Goal: Contribute content: Contribute content

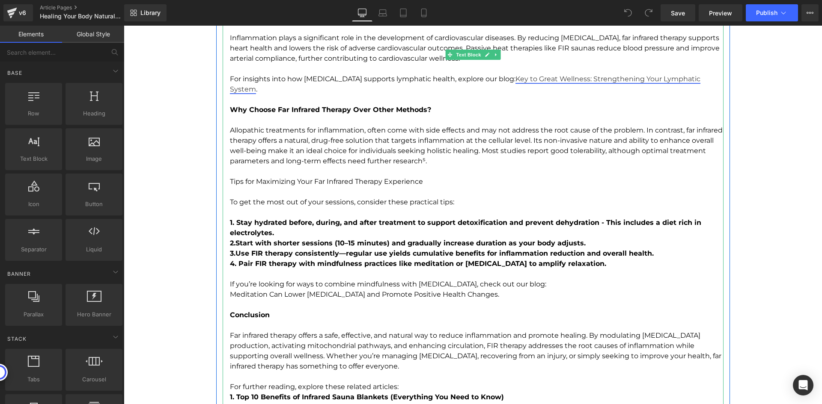
scroll to position [1883, 0]
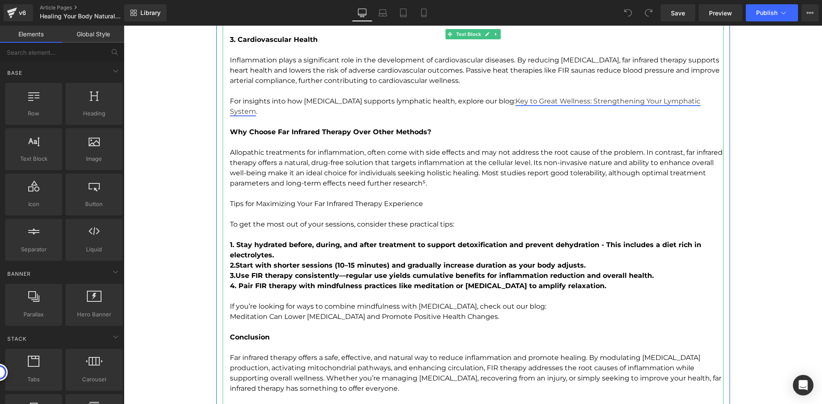
click at [574, 102] on link "Key to Great Wellness: Strengthening Your Lymphatic System" at bounding box center [465, 106] width 470 height 18
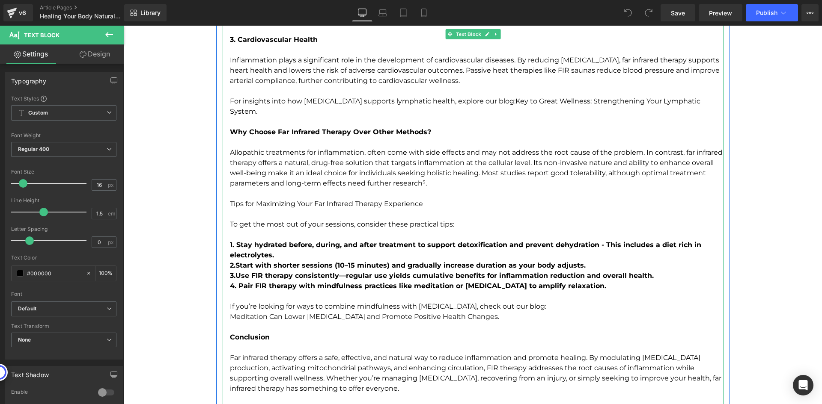
click at [494, 101] on p "For insights into how heat therapy supports lymphatic health, explore our blog:…" at bounding box center [477, 106] width 494 height 21
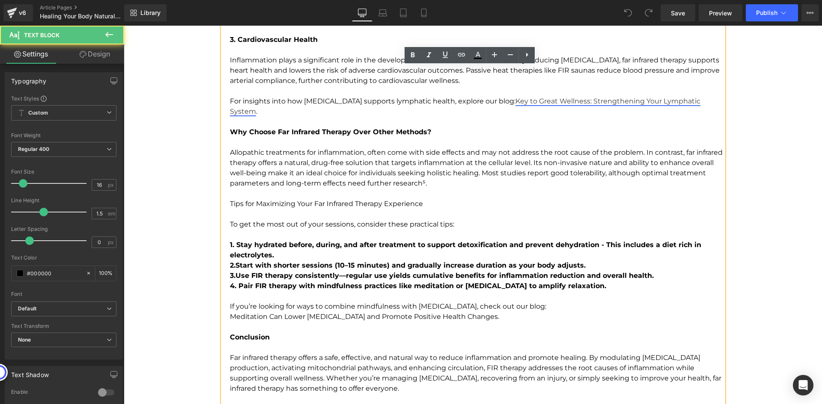
click at [505, 100] on link "Key to Great Wellness: Strengthening Your Lymphatic System" at bounding box center [465, 106] width 470 height 18
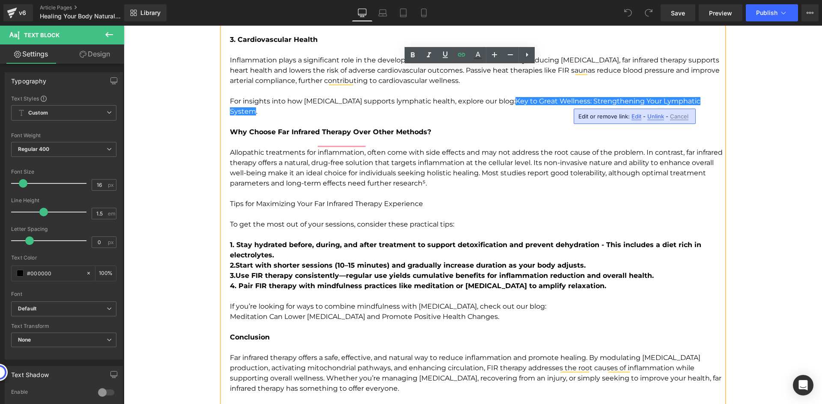
click at [633, 116] on span "Edit" at bounding box center [636, 116] width 10 height 7
click at [605, 119] on input "https://www.healixinfrared.com/blogs/news/key-to-great-wellness-top-4-ways-a-st…" at bounding box center [607, 119] width 132 height 21
paste input "4-ways-to-strong-lymphatic-system-wellness-through-good-lymph-flow"
type input "https://www.healixinfrared.com/blogs/news/4-ways-to-strong-lymphatic-system-wel…"
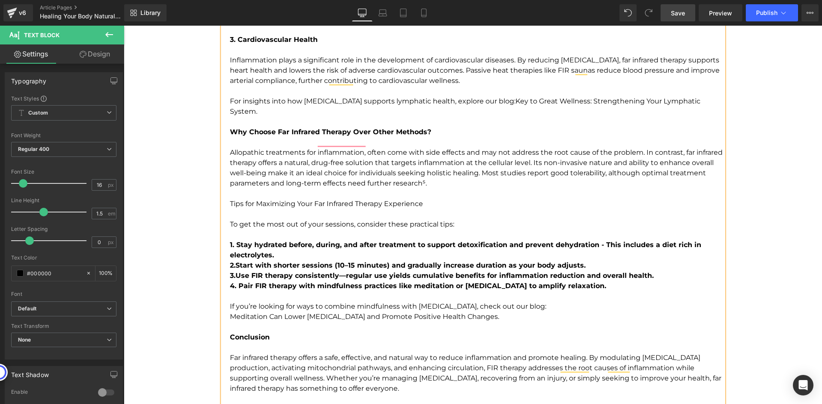
click at [675, 10] on span "Save" at bounding box center [678, 13] width 14 height 9
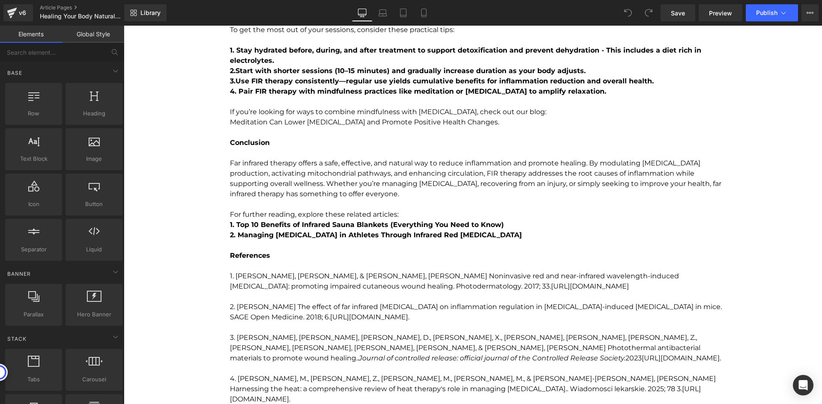
scroll to position [2055, 0]
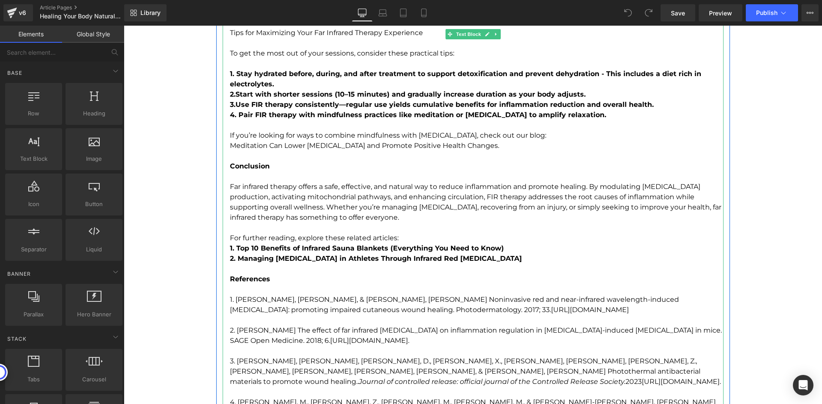
click at [500, 244] on p "1. Top 10 Benefits of Infrared Sauna Blankets (Everything You Need to Know)" at bounding box center [477, 249] width 494 height 10
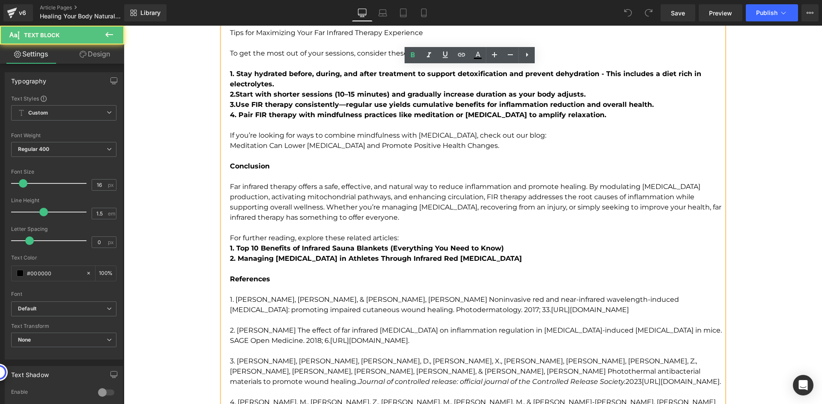
click at [498, 244] on b "1. Top 10 Benefits of Infrared Sauna Blankets (Everything You Need to Know)" at bounding box center [367, 248] width 274 height 8
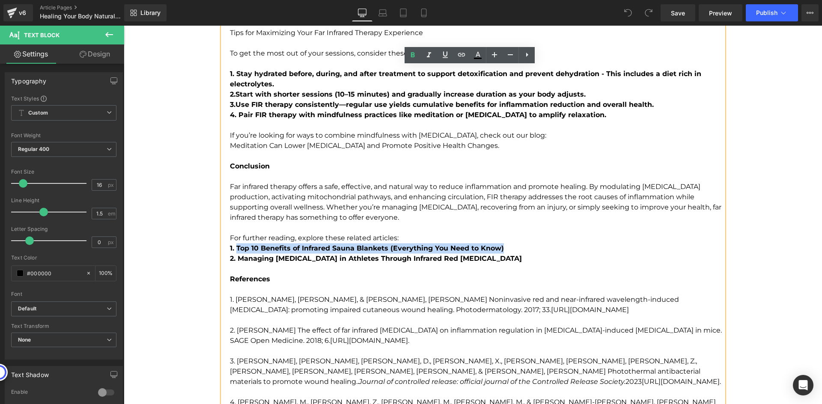
drag, startPoint x: 444, startPoint y: 237, endPoint x: 236, endPoint y: 238, distance: 208.0
click at [236, 244] on b "1. Top 10 Benefits of Infrared Sauna Blankets (Everything You Need to Know)" at bounding box center [367, 248] width 274 height 8
copy b "Top 10 Benefits of Infrared Sauna Blankets (Everything You Need to Know)"
click at [401, 244] on b "1. Top 10 Benefits of Infrared Sauna Blankets (Everything You Need to Know)" at bounding box center [367, 248] width 274 height 8
drag, startPoint x: 507, startPoint y: 236, endPoint x: 240, endPoint y: 233, distance: 267.5
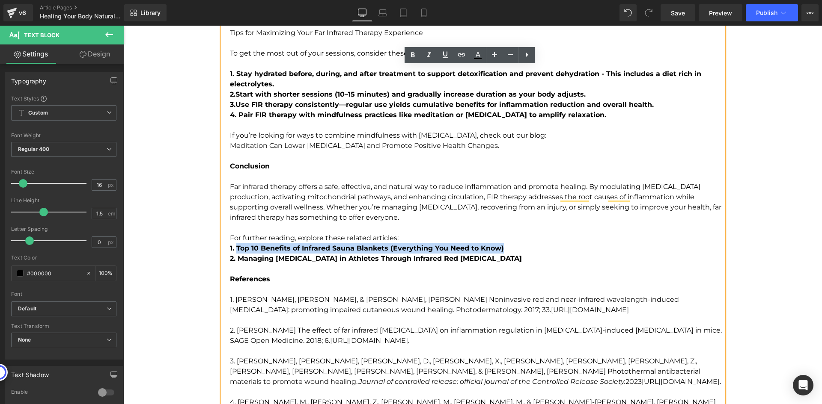
click at [234, 244] on p "1. Top 10 Benefits of Infrared Sauna Blankets (Everything You Need to Know)" at bounding box center [477, 249] width 494 height 10
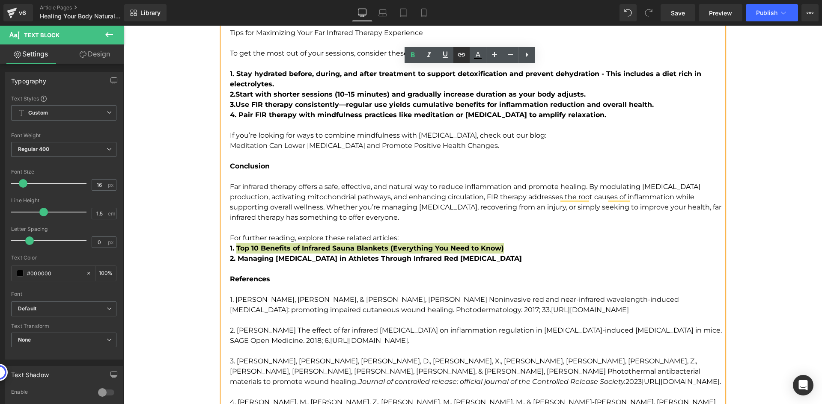
click at [464, 54] on icon at bounding box center [461, 54] width 7 height 3
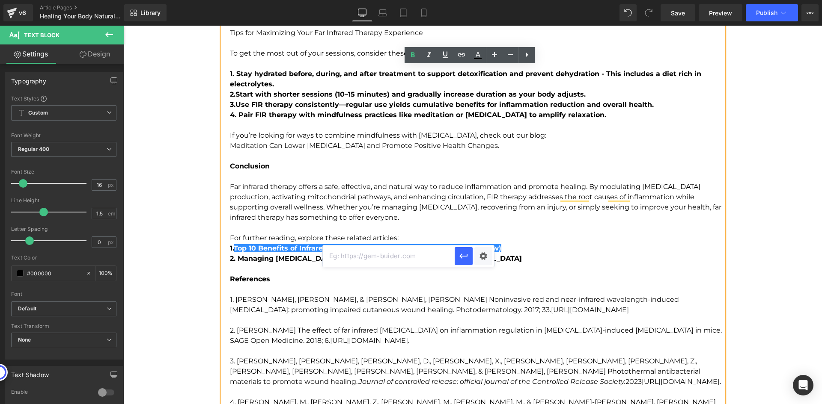
click at [413, 256] on input "text" at bounding box center [389, 256] width 132 height 21
paste input "https://www.healixinfrared.com/blogs/news/top-10-benefits-of-infrared-sauna-bla…"
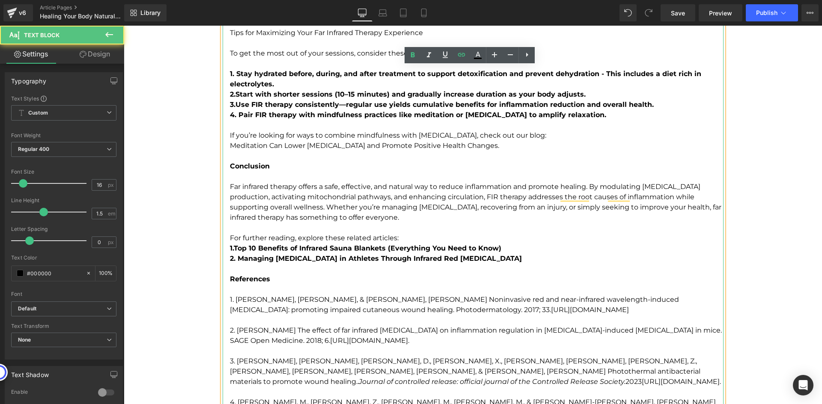
click at [487, 254] on p "2. Managing Tendonitis in Athletes Through Infrared Red Light Therapy" at bounding box center [477, 259] width 494 height 10
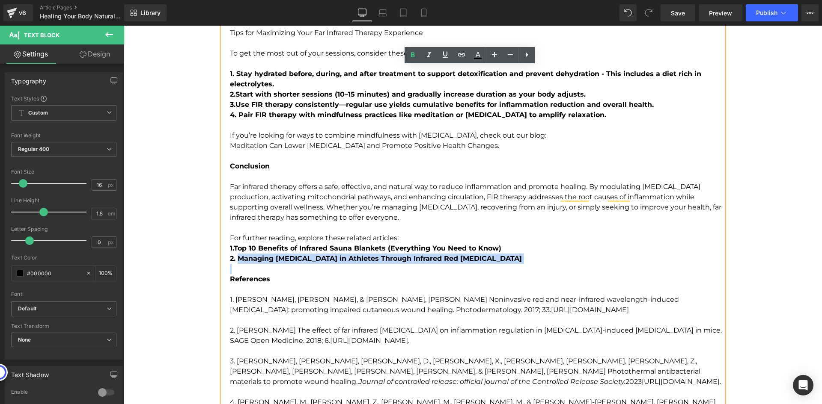
copy b "Managing Tendonitis in Athletes Through Infrared Red Light Therapy"
drag, startPoint x: 487, startPoint y: 246, endPoint x: 238, endPoint y: 247, distance: 249.1
click at [238, 254] on p "2. Managing Tendonitis in Athletes Through Infrared Red Light Therapy" at bounding box center [477, 259] width 494 height 10
click at [480, 255] on b "2. Managing Tendonitis in Athletes Through Infrared Red Light Therapy" at bounding box center [376, 259] width 292 height 8
drag, startPoint x: 489, startPoint y: 250, endPoint x: 236, endPoint y: 249, distance: 253.0
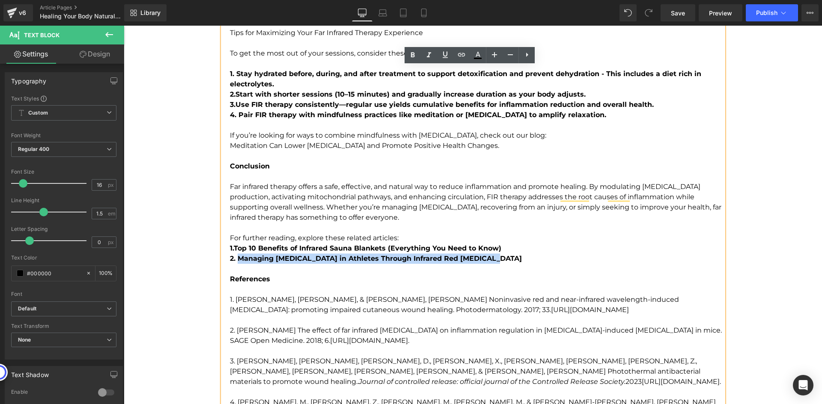
click at [236, 254] on p "2. Managing Tendonitis in Athletes Through Infrared Red Light Therapy" at bounding box center [477, 259] width 494 height 10
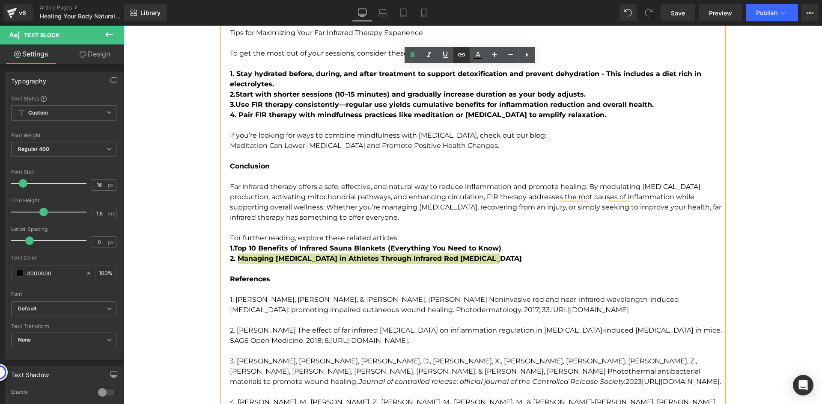
click at [467, 56] on link at bounding box center [461, 55] width 16 height 16
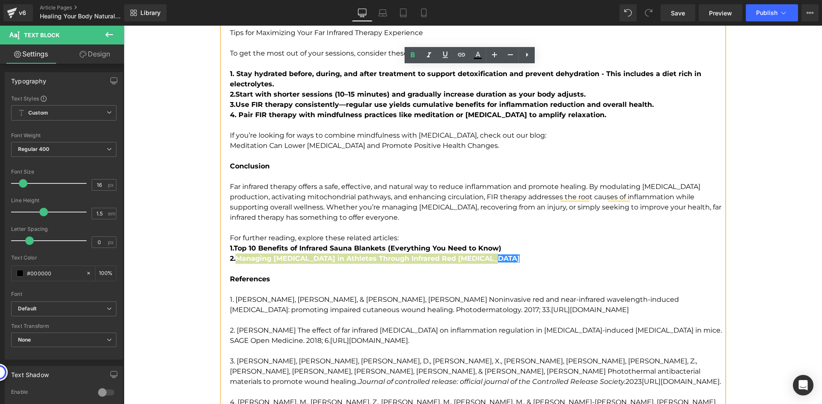
scroll to position [0, 0]
click at [411, 265] on input "text" at bounding box center [381, 266] width 132 height 21
paste input "https://www.healixinfrared.com/blogs/news/managing-tendonitis-in-athletes-throu…"
type input "https://www.healixinfrared.com/blogs/news/managing-tendonitis-in-athletes-throu…"
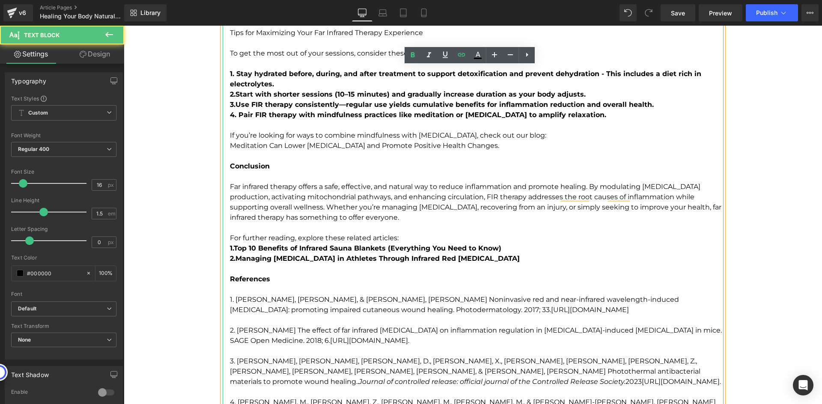
click at [490, 274] on p "References" at bounding box center [477, 279] width 494 height 10
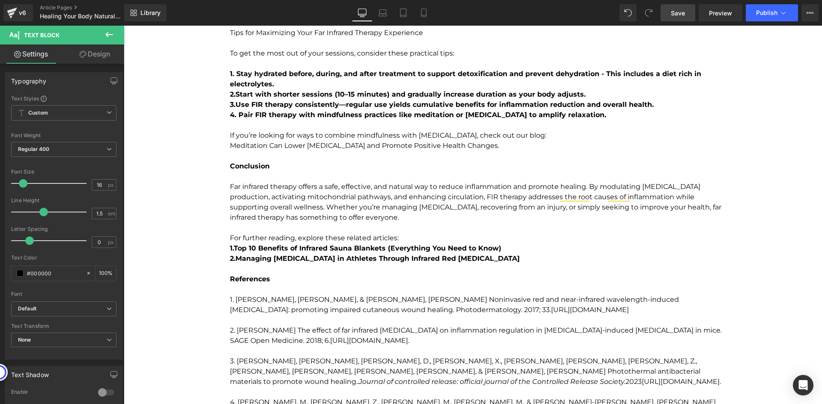
drag, startPoint x: 687, startPoint y: 12, endPoint x: 552, endPoint y: 106, distance: 164.3
click at [687, 12] on link "Save" at bounding box center [677, 12] width 35 height 17
click at [683, 16] on span "Save" at bounding box center [678, 13] width 14 height 9
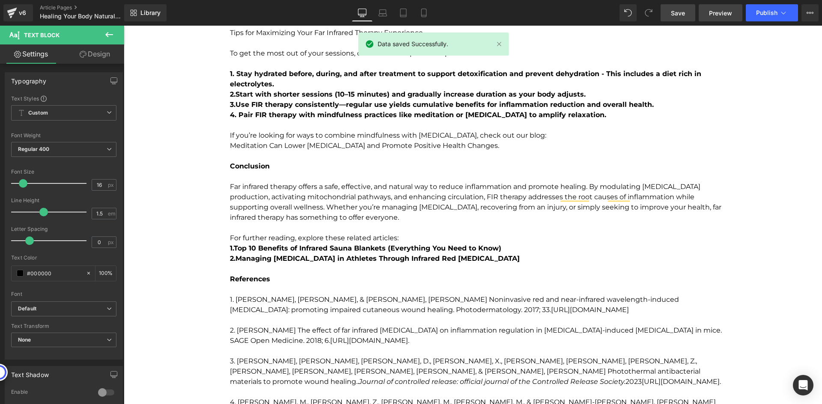
click at [725, 18] on link "Preview" at bounding box center [721, 12] width 44 height 17
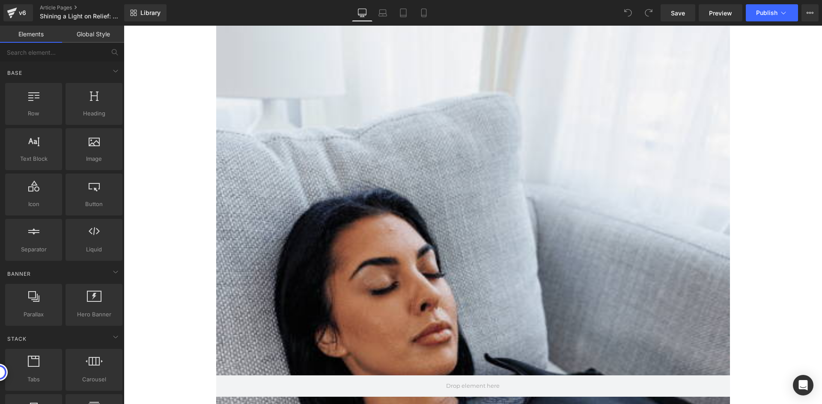
scroll to position [214, 0]
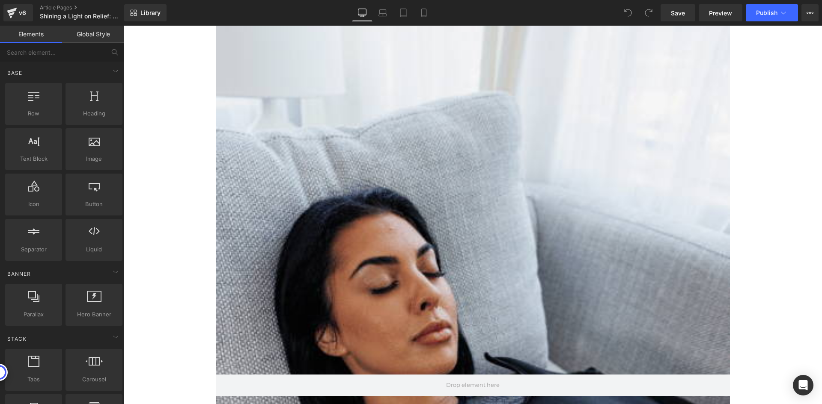
click at [583, 232] on div at bounding box center [473, 385] width 514 height 799
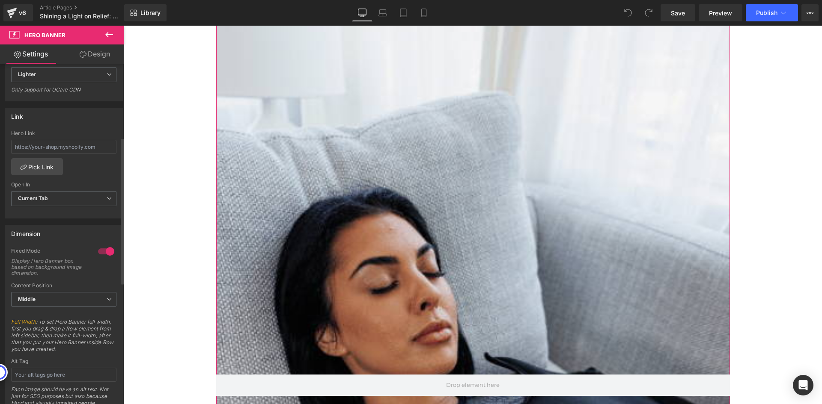
scroll to position [257, 0]
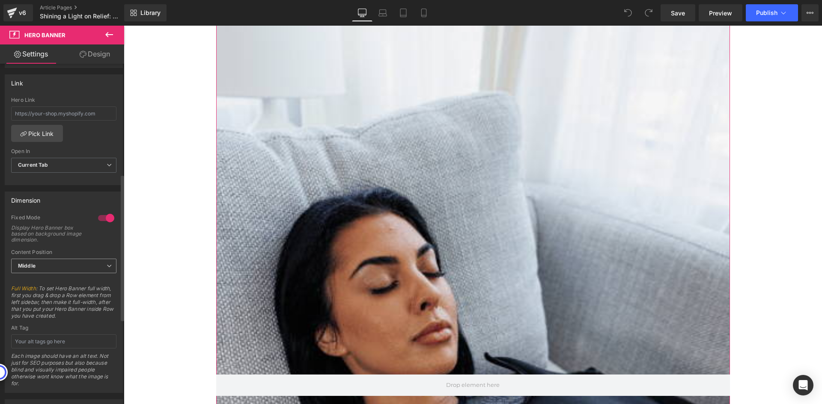
click at [74, 267] on span "Middle" at bounding box center [63, 266] width 105 height 15
click at [74, 268] on span "Middle" at bounding box center [62, 266] width 102 height 15
click at [106, 215] on div at bounding box center [106, 218] width 21 height 14
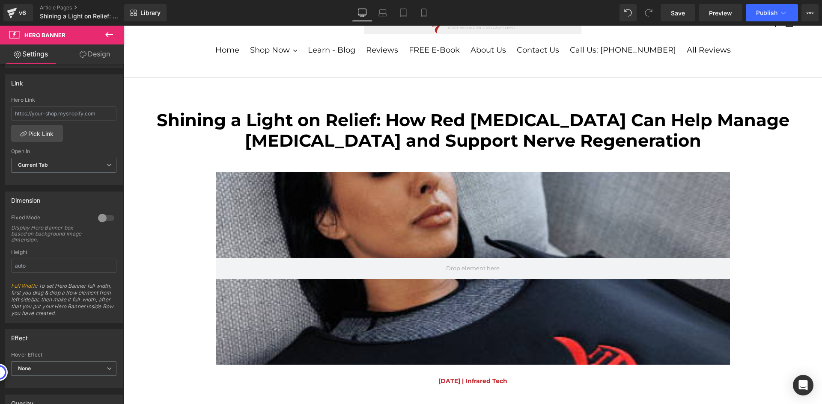
scroll to position [43, 0]
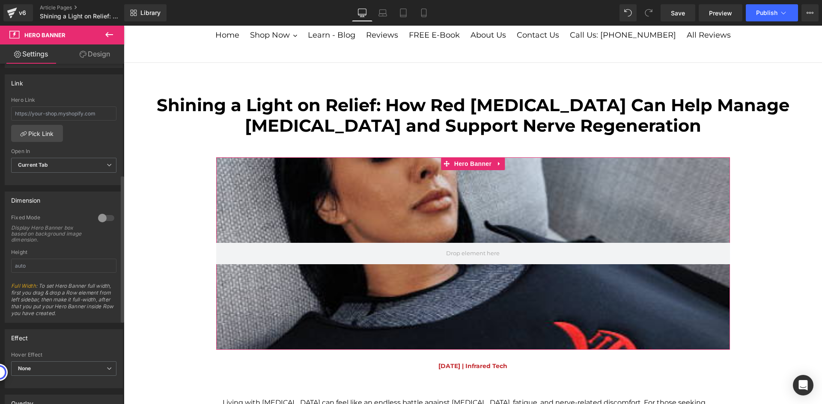
click at [98, 216] on div at bounding box center [106, 218] width 21 height 14
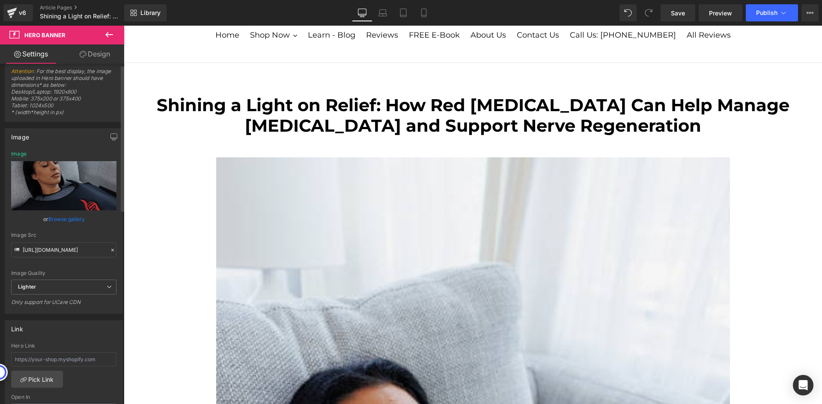
scroll to position [0, 0]
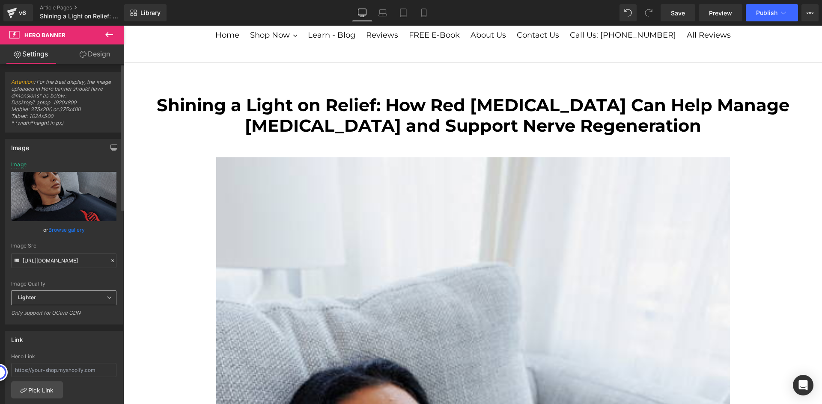
click at [80, 302] on span "Lighter" at bounding box center [63, 298] width 105 height 15
click at [80, 302] on span "Lighter" at bounding box center [62, 298] width 102 height 15
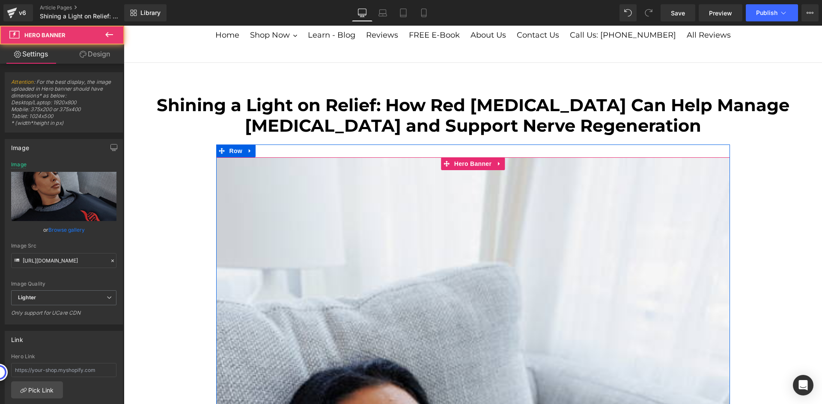
click at [468, 166] on span "Hero Banner" at bounding box center [473, 164] width 42 height 13
click at [500, 166] on link at bounding box center [499, 164] width 11 height 13
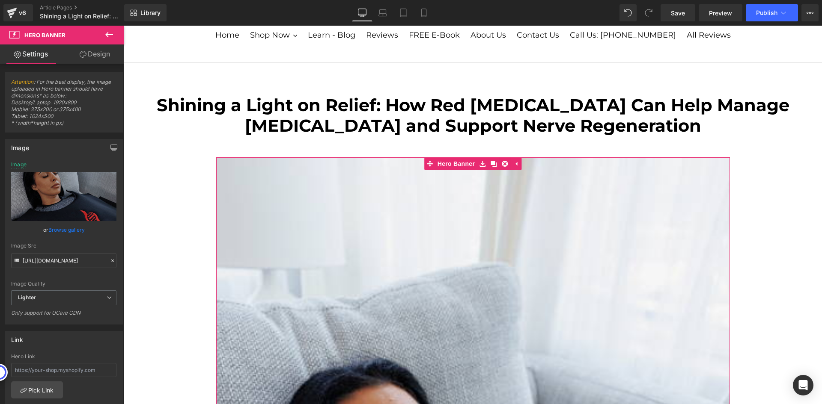
click at [102, 47] on link "Design" at bounding box center [95, 54] width 62 height 19
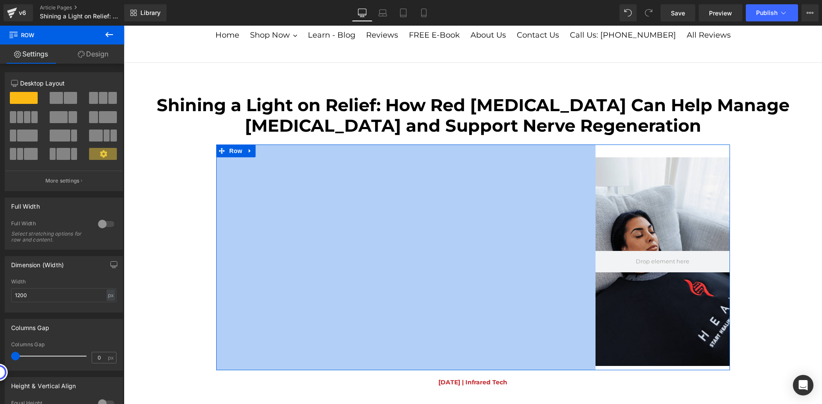
drag, startPoint x: 247, startPoint y: 179, endPoint x: 594, endPoint y: 297, distance: 366.5
click at [594, 297] on div "Hero Banner Row 886px" at bounding box center [473, 258] width 514 height 226
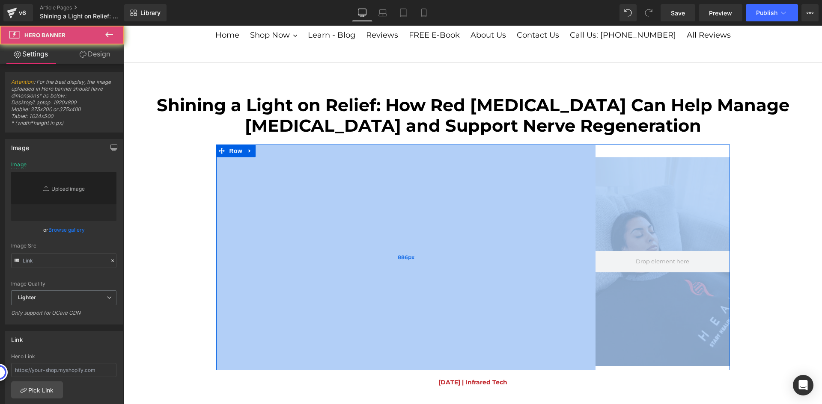
type input "https://ucarecdn.com/633b19a0-e5fe-4405-8513-dcad1ada646d/-/format/auto/-/previ…"
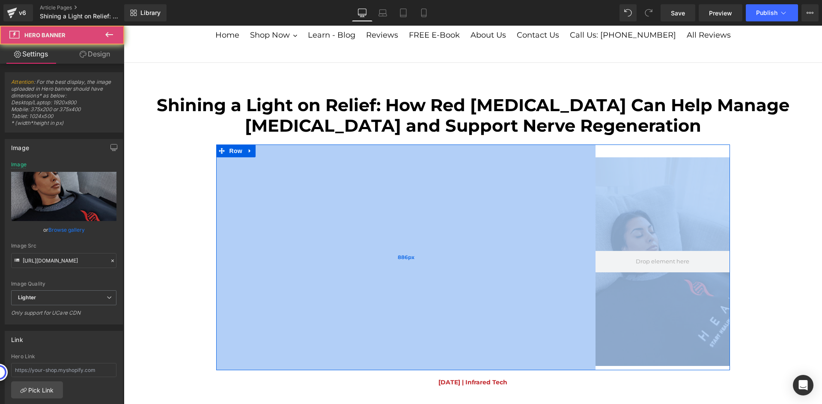
drag, startPoint x: 630, startPoint y: 287, endPoint x: 497, endPoint y: 283, distance: 133.2
click at [488, 285] on div "Hero Banner Row 886px" at bounding box center [473, 258] width 514 height 226
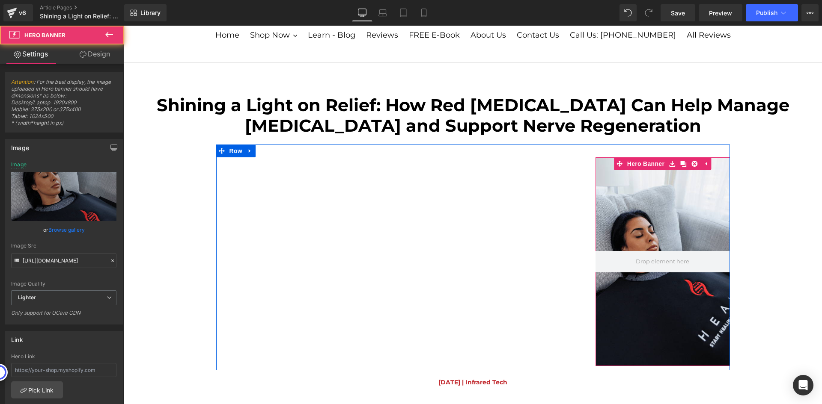
drag, startPoint x: 678, startPoint y: 225, endPoint x: 664, endPoint y: 222, distance: 13.5
click at [664, 222] on div at bounding box center [662, 262] width 134 height 209
drag, startPoint x: 682, startPoint y: 228, endPoint x: 619, endPoint y: 204, distance: 67.3
click at [625, 213] on div at bounding box center [662, 262] width 134 height 209
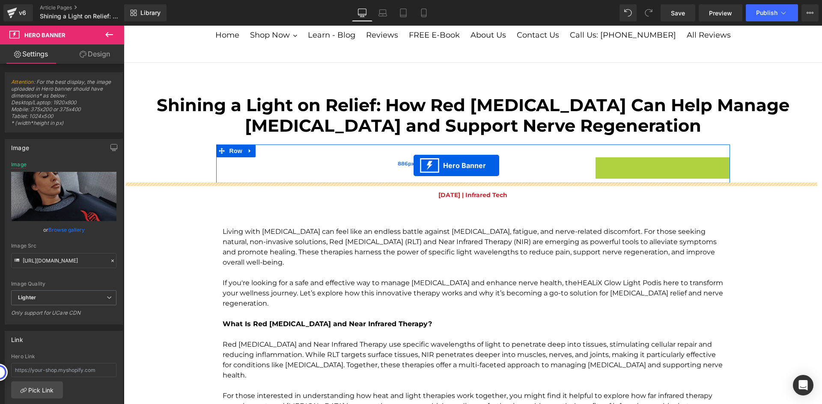
drag, startPoint x: 616, startPoint y: 164, endPoint x: 413, endPoint y: 166, distance: 202.0
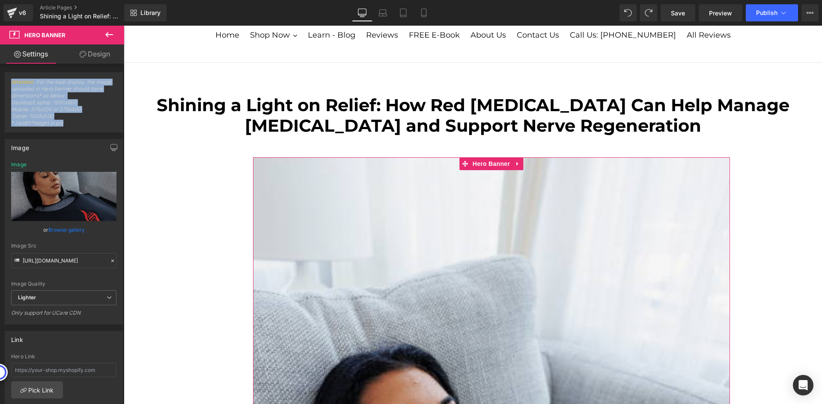
drag, startPoint x: 77, startPoint y: 126, endPoint x: 10, endPoint y: 86, distance: 78.0
click at [10, 86] on div "Attention : For the best display, the image uploaded in Hero banner should have…" at bounding box center [63, 106] width 117 height 54
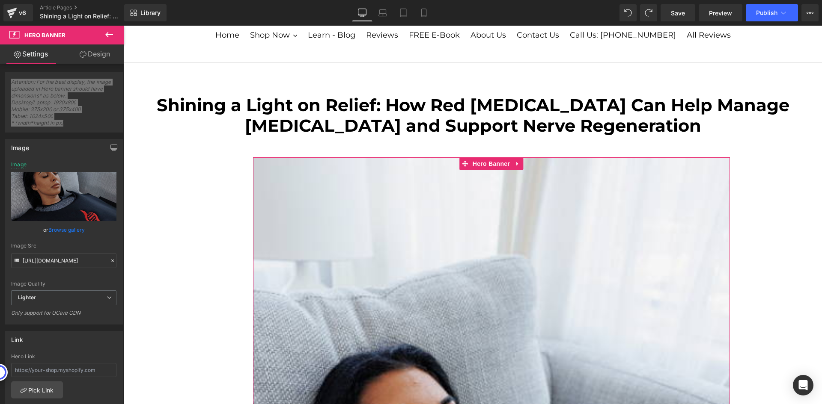
copy span "Attention : For the best display, the image uploaded in Hero banner should have…"
click at [117, 113] on div "Attention : For the best display, the image uploaded in Hero banner should have…" at bounding box center [63, 106] width 117 height 54
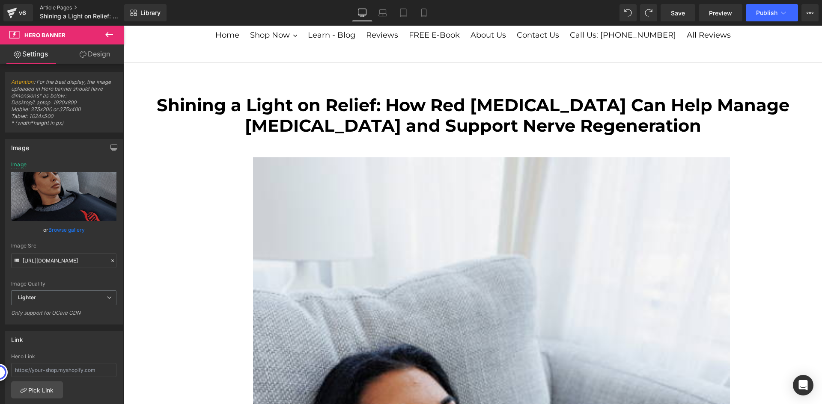
click at [50, 8] on link "Article Pages" at bounding box center [89, 7] width 98 height 7
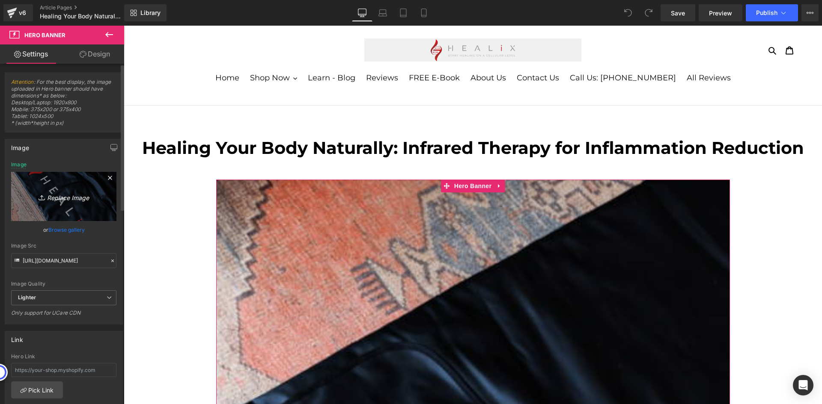
click at [73, 199] on icon "Replace Image" at bounding box center [64, 196] width 68 height 11
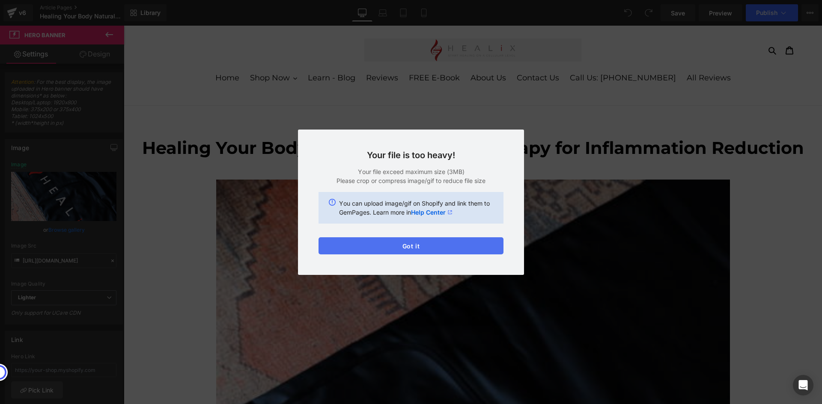
drag, startPoint x: 417, startPoint y: 242, endPoint x: 294, endPoint y: 217, distance: 125.9
click at [417, 242] on button "Got it" at bounding box center [410, 246] width 185 height 17
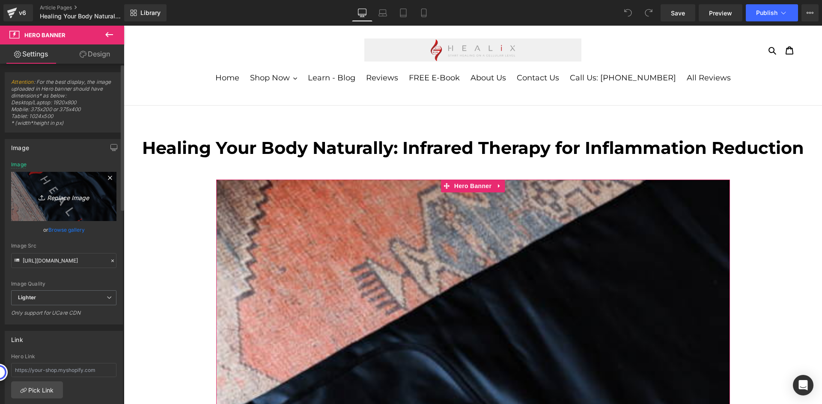
click at [68, 214] on link "Replace Image" at bounding box center [63, 196] width 105 height 49
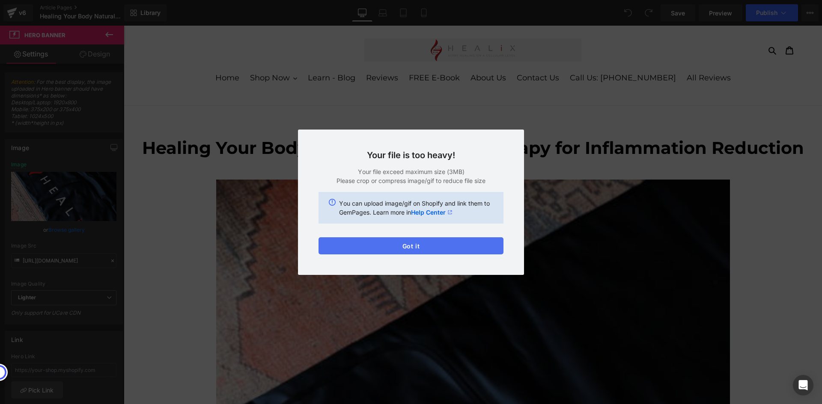
drag, startPoint x: 421, startPoint y: 252, endPoint x: 10, endPoint y: 220, distance: 412.2
click at [421, 252] on button "Got it" at bounding box center [410, 246] width 185 height 17
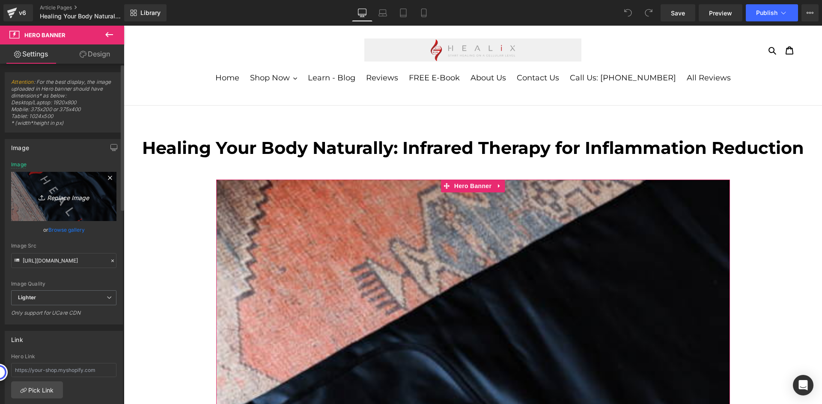
click at [75, 201] on icon "Replace Image" at bounding box center [64, 196] width 68 height 11
click at [108, 176] on icon at bounding box center [110, 178] width 10 height 10
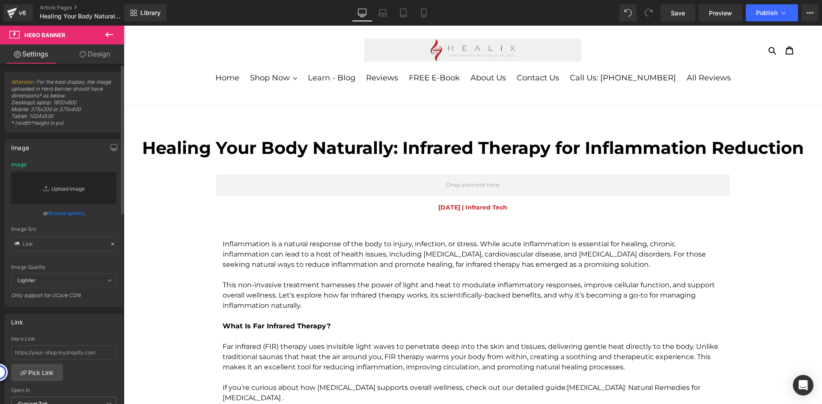
click at [56, 187] on link "Replace Image" at bounding box center [63, 188] width 105 height 33
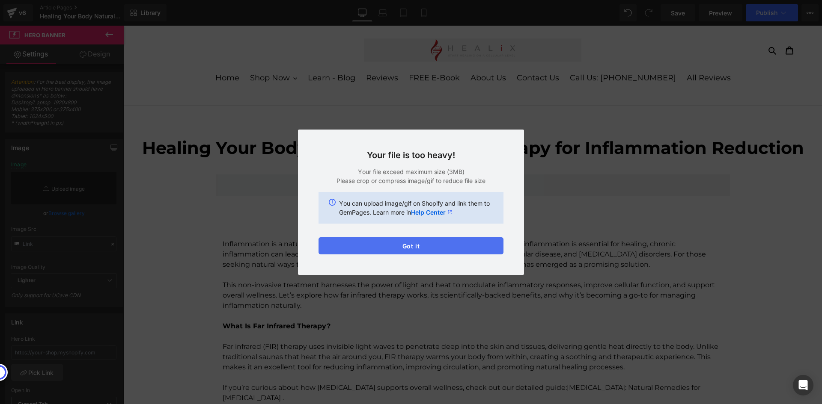
drag, startPoint x: 421, startPoint y: 243, endPoint x: 324, endPoint y: 190, distance: 110.1
click at [421, 243] on button "Got it" at bounding box center [410, 246] width 185 height 17
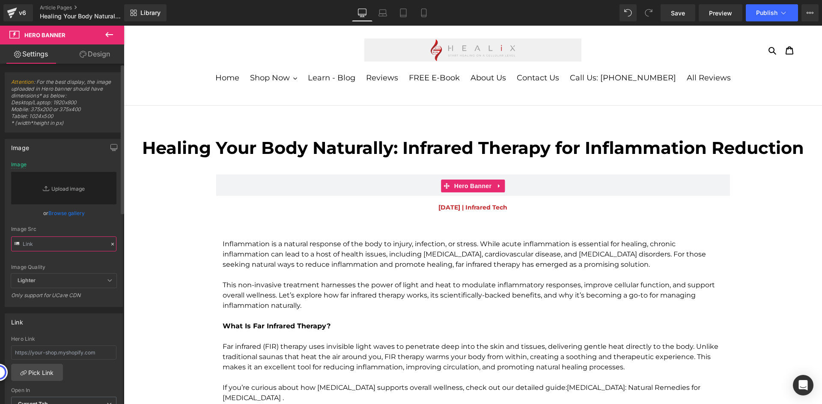
click at [43, 240] on input "text" at bounding box center [63, 244] width 105 height 15
click at [57, 247] on input "text" at bounding box center [63, 244] width 105 height 15
paste input "https://cdn.shopify.com/s/files/1/1864/5043/files/5G1A2439_1.jpg?v=1755865152"
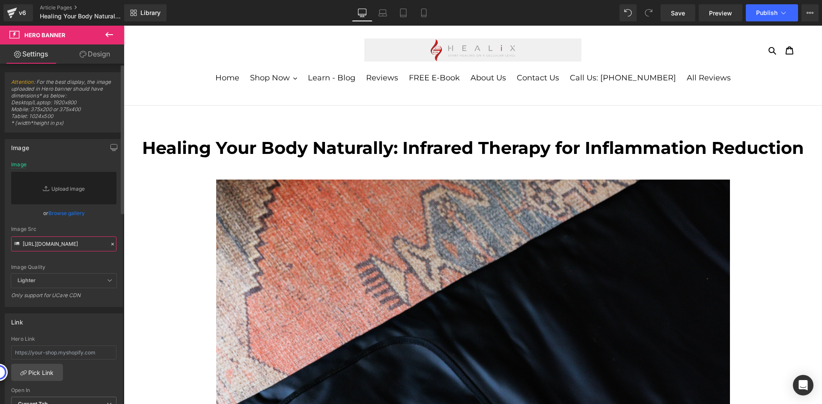
type input "https://cdn.shopify.com/s/files/1/1864/5043/files/5G1A2439_1.jpg?v=1755865152"
click at [95, 227] on div "Image Src" at bounding box center [63, 229] width 105 height 6
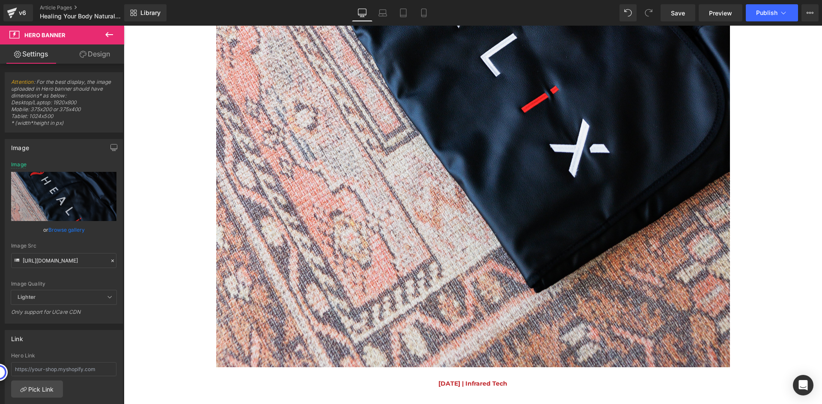
scroll to position [599, 0]
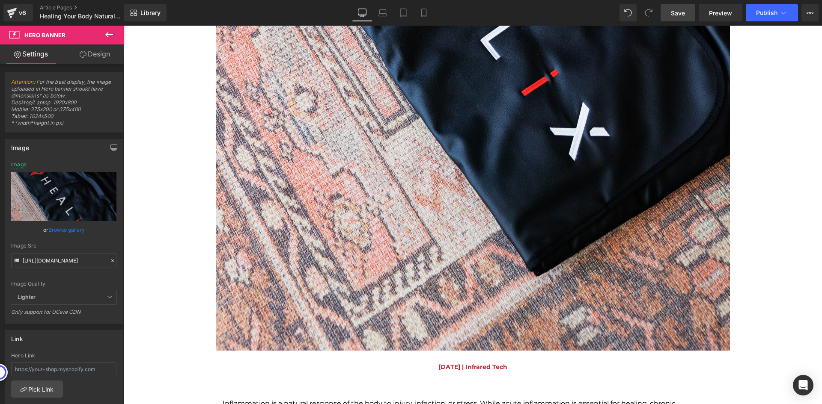
drag, startPoint x: 684, startPoint y: 14, endPoint x: 517, endPoint y: 198, distance: 248.5
click at [684, 14] on span "Save" at bounding box center [678, 13] width 14 height 9
click at [73, 7] on link "Article Pages" at bounding box center [89, 7] width 98 height 7
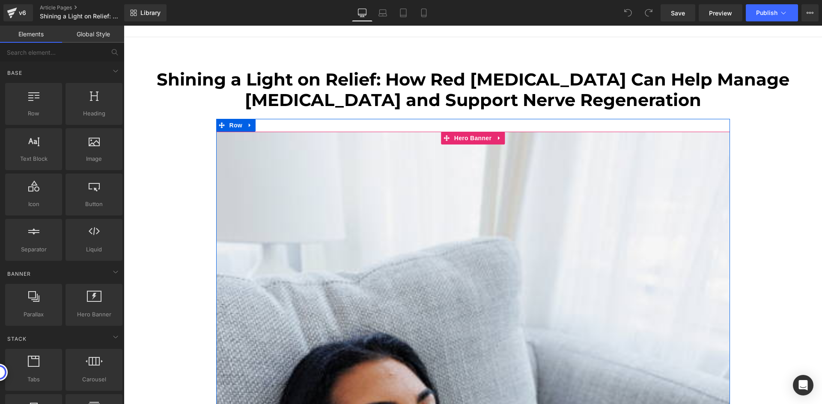
scroll to position [86, 0]
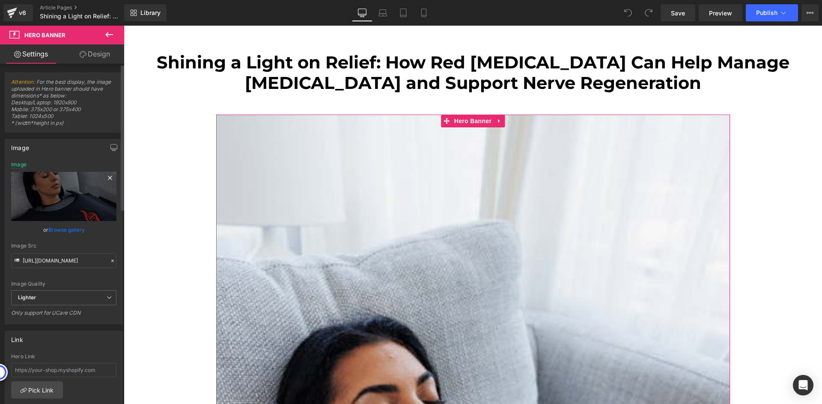
click at [109, 178] on icon at bounding box center [110, 178] width 10 height 10
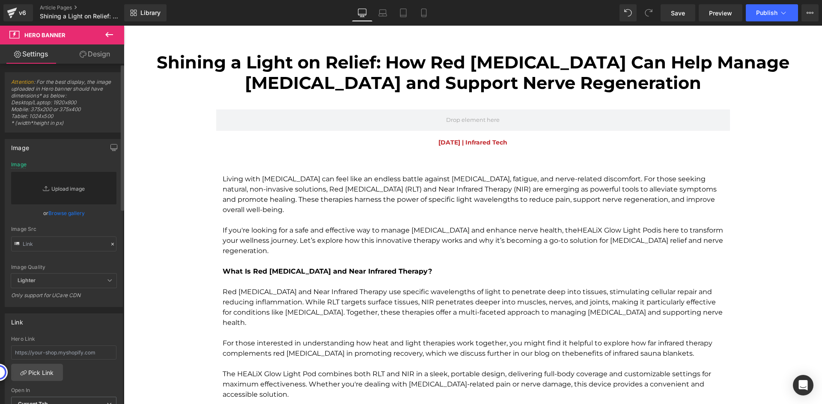
click at [67, 187] on link "Replace Image" at bounding box center [63, 188] width 105 height 33
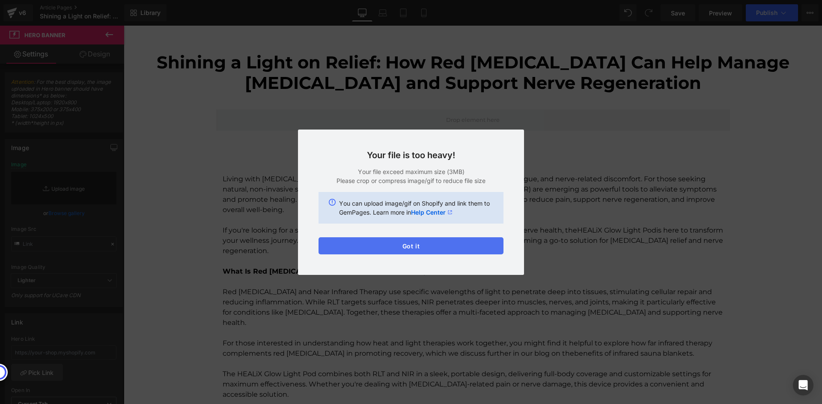
drag, startPoint x: 439, startPoint y: 244, endPoint x: 443, endPoint y: 8, distance: 236.7
click at [439, 244] on button "Got it" at bounding box center [410, 246] width 185 height 17
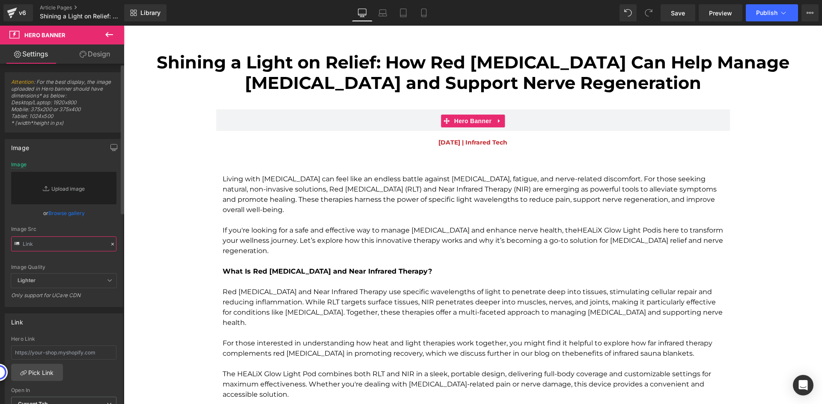
click at [53, 246] on input "text" at bounding box center [63, 244] width 105 height 15
paste input "https://cdn.shopify.com/s/files/1/1864/5043/files/5G1A2652.jpg?v=1755865261"
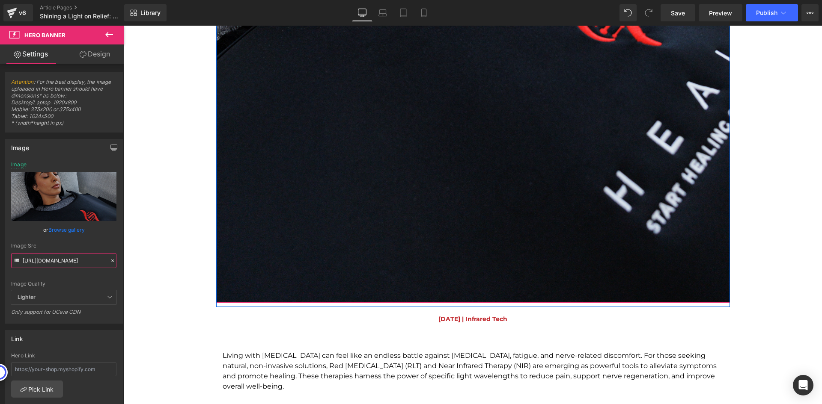
scroll to position [685, 0]
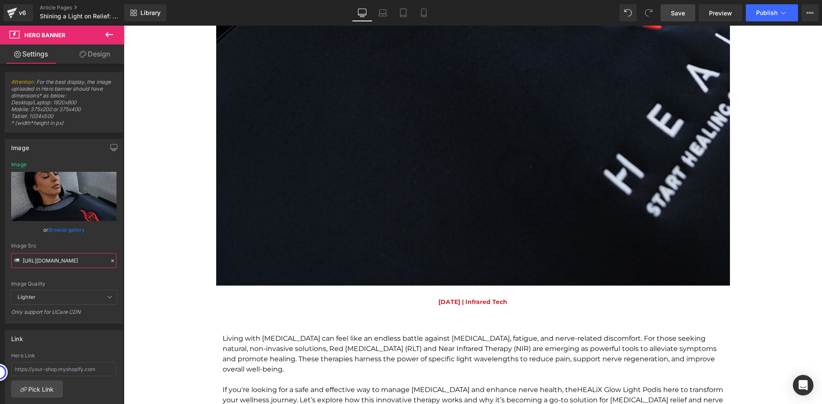
type input "https://cdn.shopify.com/s/files/1/1864/5043/files/5G1A2652.jpg?v=1755865261"
click at [682, 18] on link "Save" at bounding box center [677, 12] width 35 height 17
drag, startPoint x: 685, startPoint y: 17, endPoint x: 7, endPoint y: 2, distance: 678.2
click at [685, 18] on link "Save" at bounding box center [677, 12] width 35 height 17
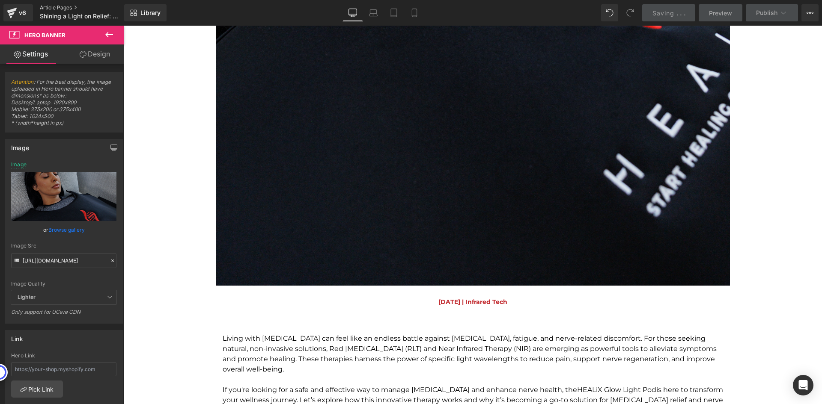
click at [51, 8] on link "Article Pages" at bounding box center [89, 7] width 98 height 7
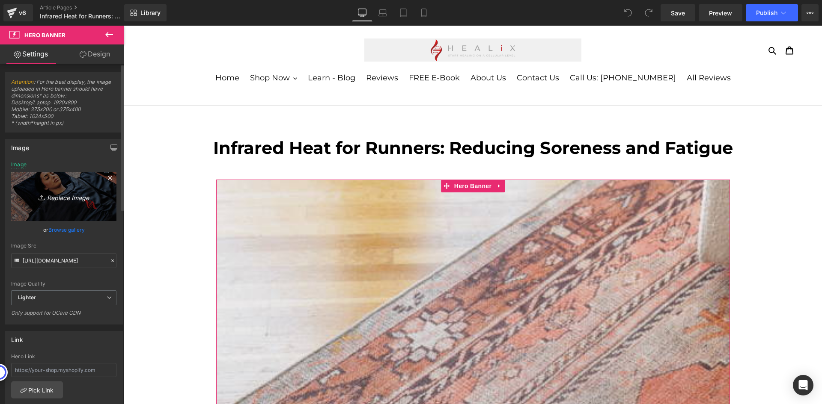
click at [67, 194] on icon "Replace Image" at bounding box center [64, 196] width 68 height 11
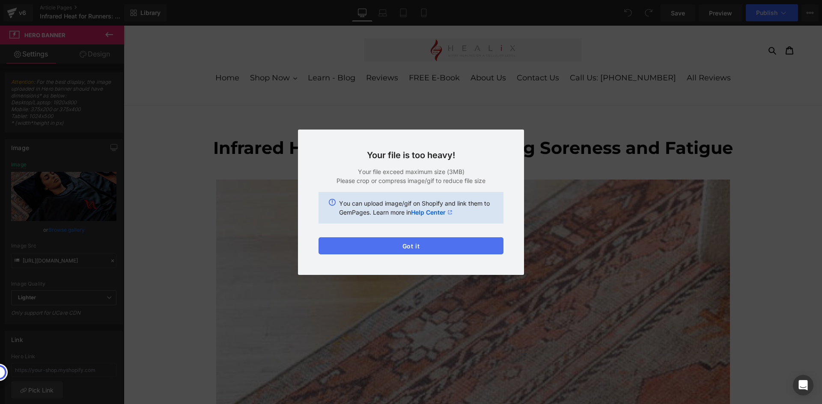
click at [428, 248] on button "Got it" at bounding box center [410, 246] width 185 height 17
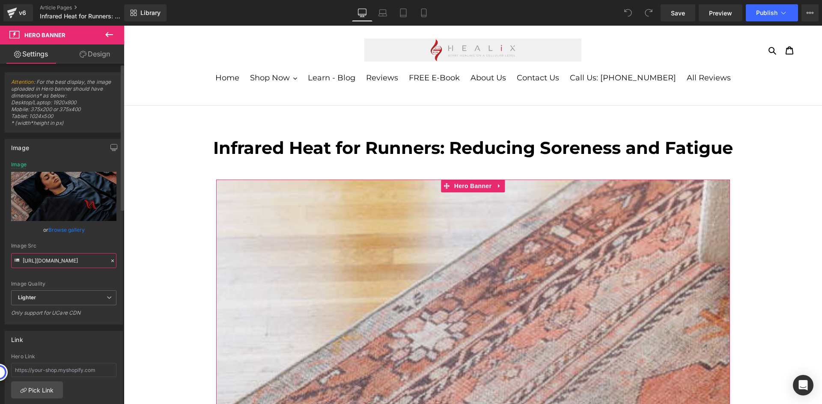
click at [65, 261] on input "https://ucarecdn.com/1316620b-dacf-4cfd-844c-3a05293f1e4c/-/format/auto/-/previ…" at bounding box center [63, 260] width 105 height 15
paste input "cdn.shopify.com/s/files/1/0495/1444/7003/files/5G1A2577.jpg?v=1755864989"
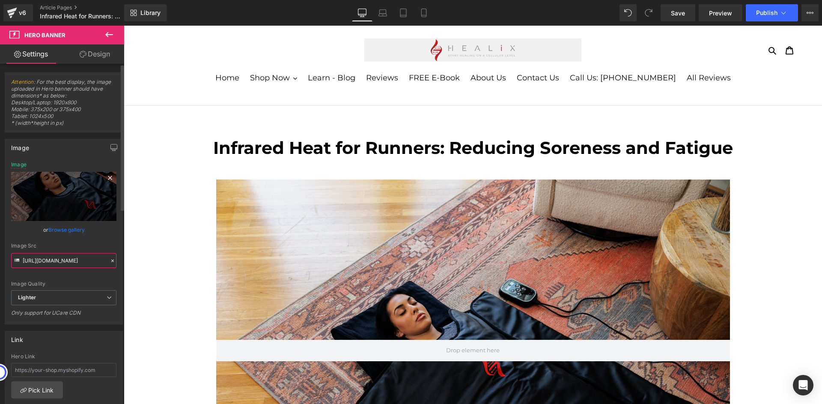
type input "https://cdn.shopify.com/s/files/1/0495/1444/7003/files/5G1A2577.jpg?v=1755864989"
click at [105, 178] on icon at bounding box center [110, 178] width 10 height 10
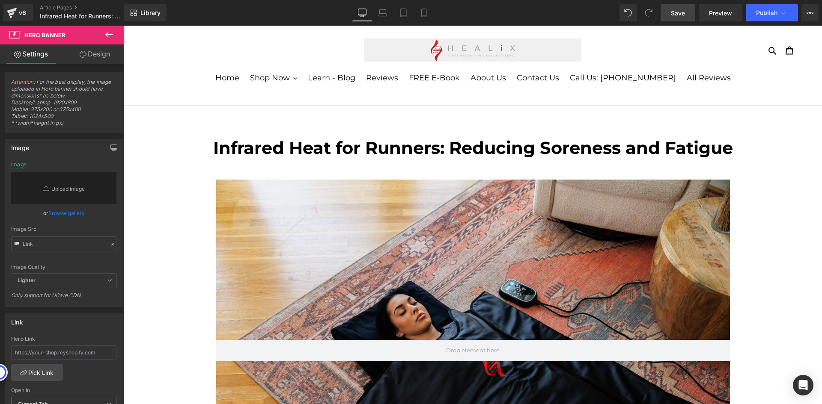
type input "https://cdn.shopify.com/s/files/1/0495/1444/7003/files/5G1A2577.jpg?v=1755864989"
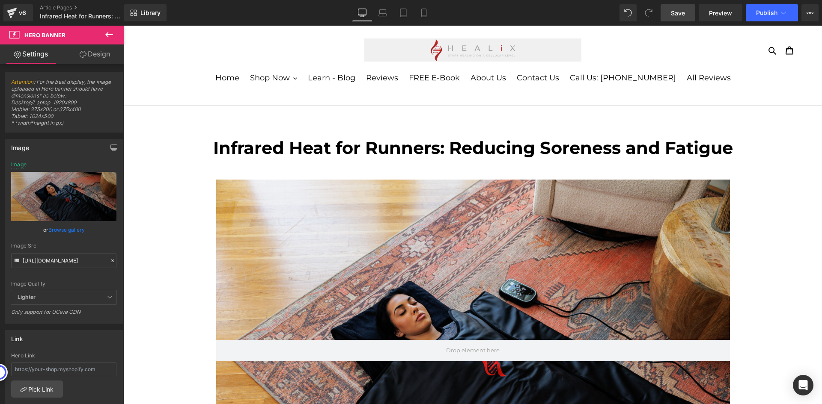
click at [680, 12] on span "Save" at bounding box center [678, 13] width 14 height 9
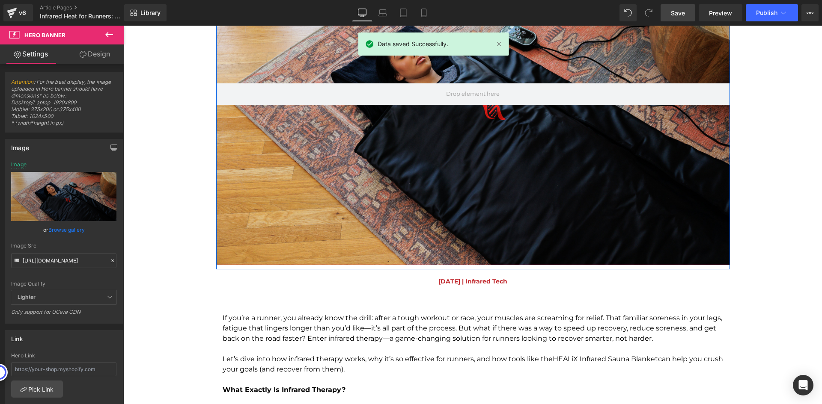
scroll to position [43, 0]
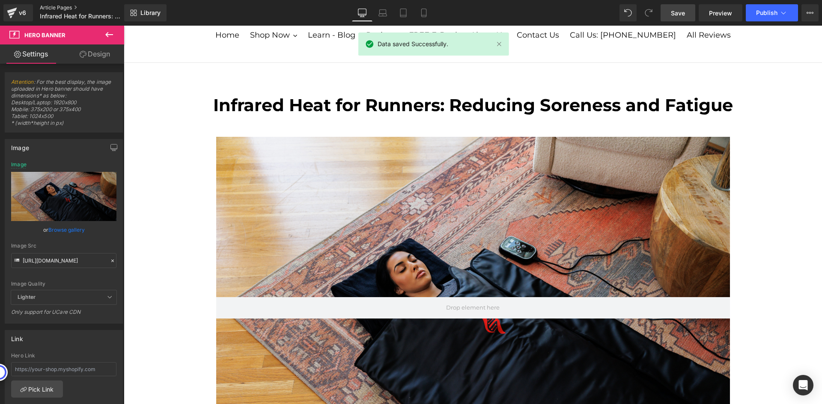
click at [60, 5] on link "Article Pages" at bounding box center [89, 7] width 98 height 7
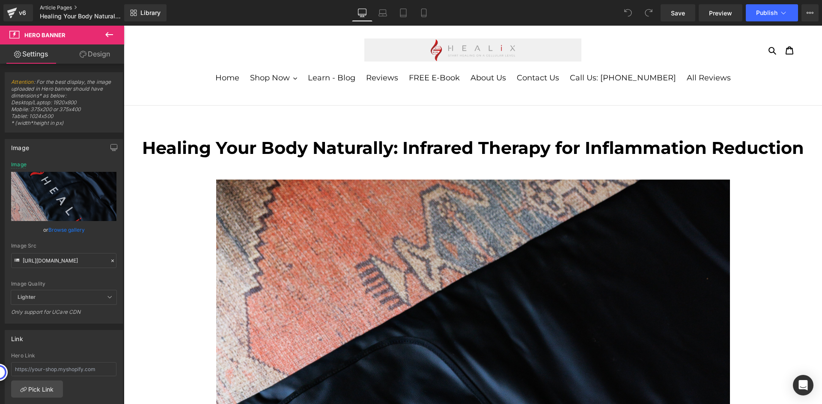
click at [55, 11] on link "Article Pages" at bounding box center [89, 7] width 98 height 7
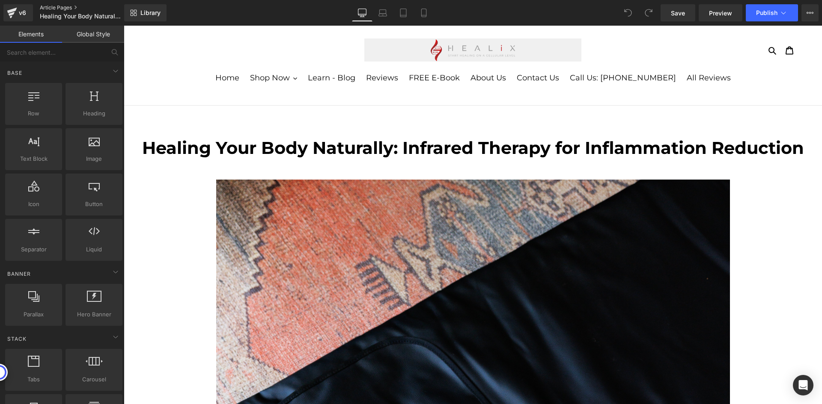
click at [46, 8] on link "Article Pages" at bounding box center [89, 7] width 98 height 7
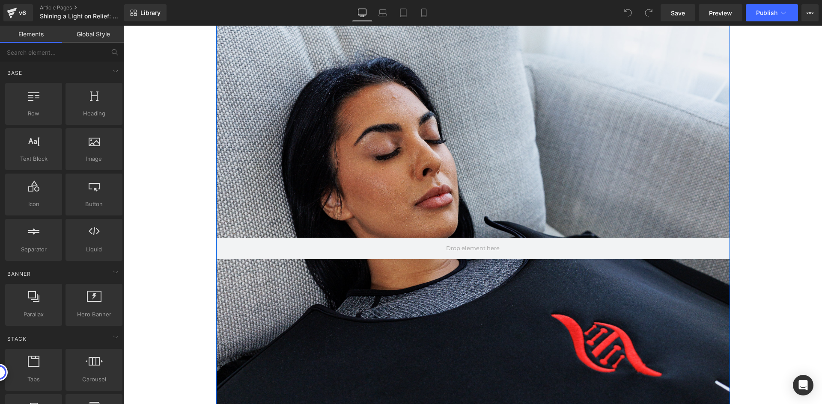
scroll to position [214, 0]
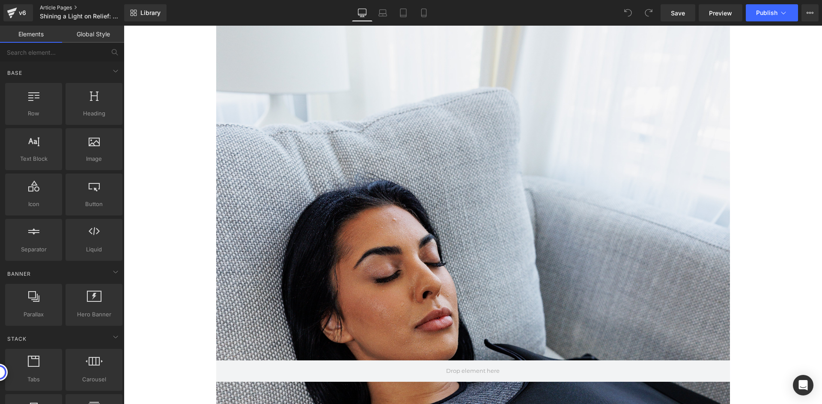
click at [58, 7] on link "Article Pages" at bounding box center [89, 7] width 98 height 7
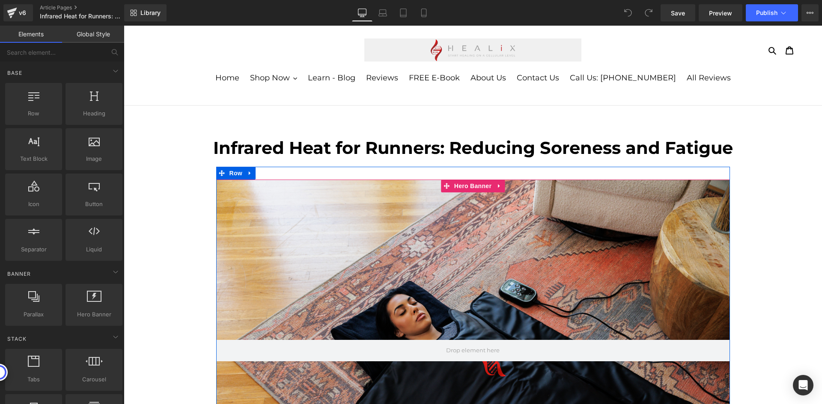
click at [459, 243] on div at bounding box center [473, 351] width 514 height 342
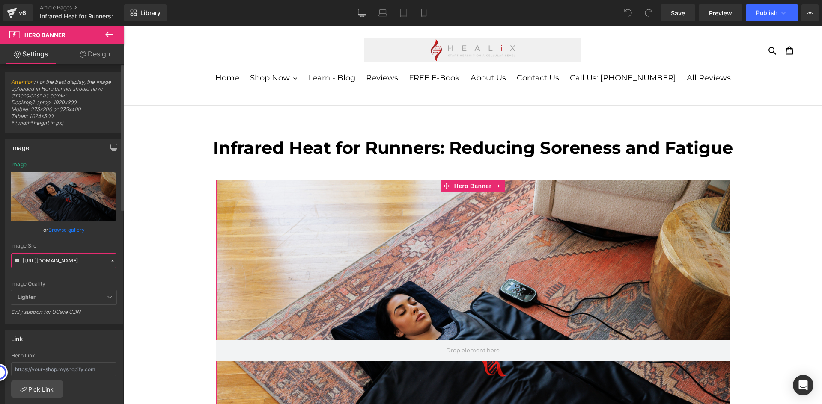
click at [57, 262] on input "https://cdn.shopify.com/s/files/1/0495/1444/7003/files/5G1A2577.jpg?v=1755864989" at bounding box center [63, 260] width 105 height 15
click at [104, 237] on div "Image Quality Lighter Lightest Lighter Lighter Lightest Only support for UCare …" at bounding box center [63, 226] width 105 height 129
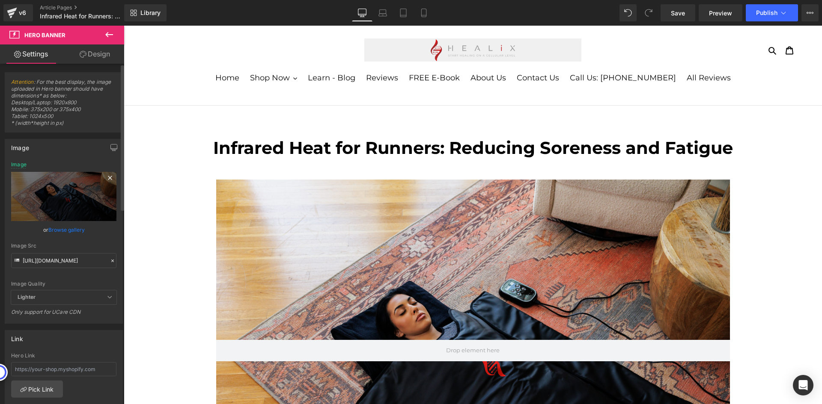
click at [108, 178] on icon at bounding box center [110, 178] width 4 height 4
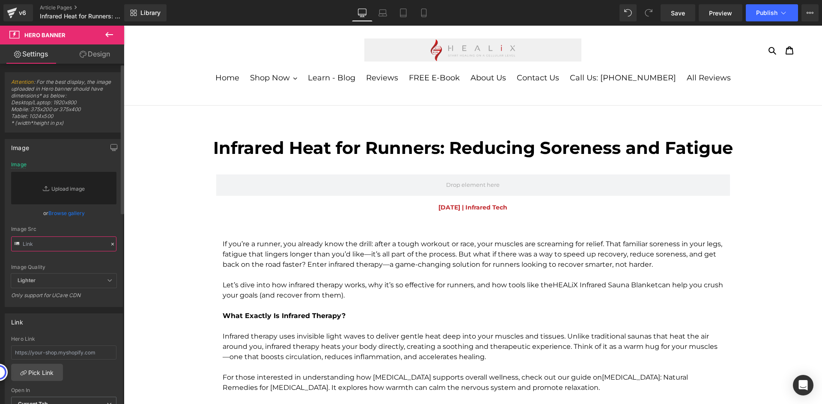
click at [73, 248] on input "text" at bounding box center [63, 244] width 105 height 15
paste input "https://cdn.shopify.com/s/files/1/0495/1444/7003/files/5G1A2577.jpg?v=1755864989"
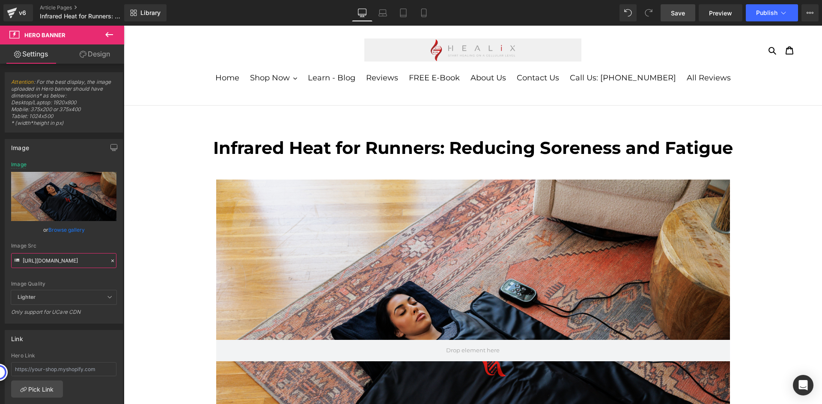
type input "https://cdn.shopify.com/s/files/1/0495/1444/7003/files/5G1A2577.jpg?v=1755864989"
click at [678, 13] on span "Save" at bounding box center [678, 13] width 14 height 9
click at [678, 13] on div "Saving . . ." at bounding box center [668, 13] width 33 height 9
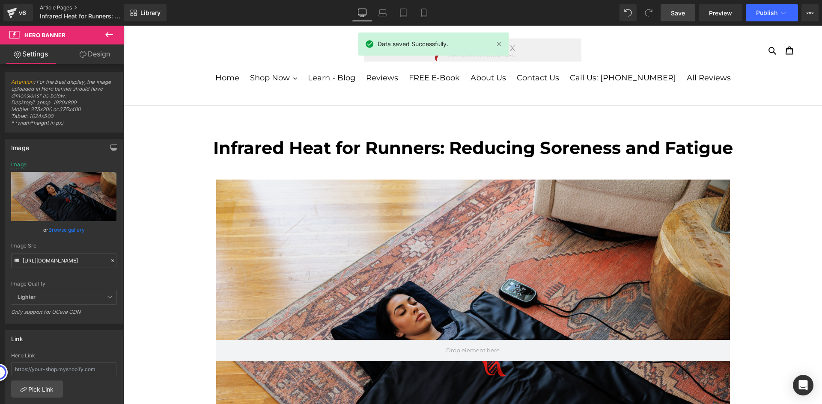
click at [58, 5] on link "Article Pages" at bounding box center [89, 7] width 98 height 7
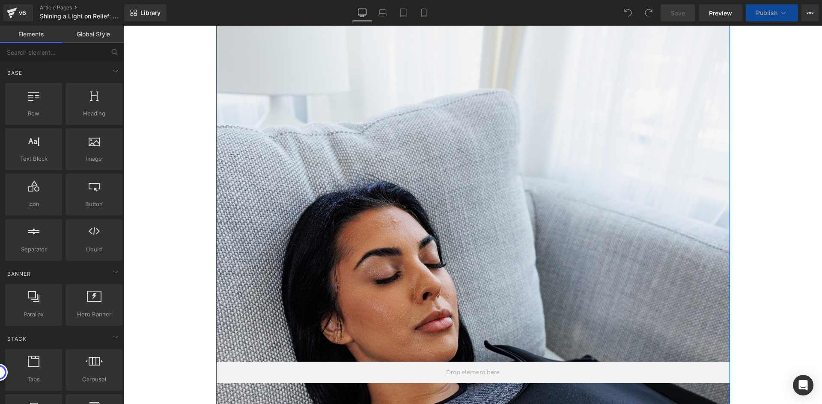
scroll to position [214, 0]
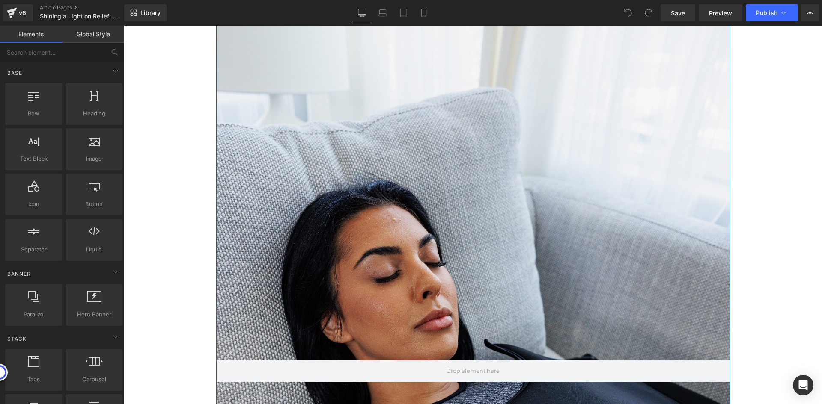
click at [491, 236] on div at bounding box center [473, 371] width 514 height 770
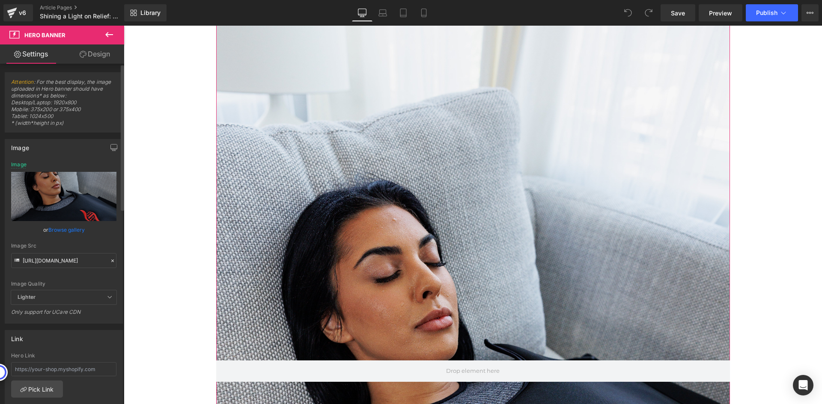
click at [111, 262] on icon at bounding box center [113, 261] width 6 height 6
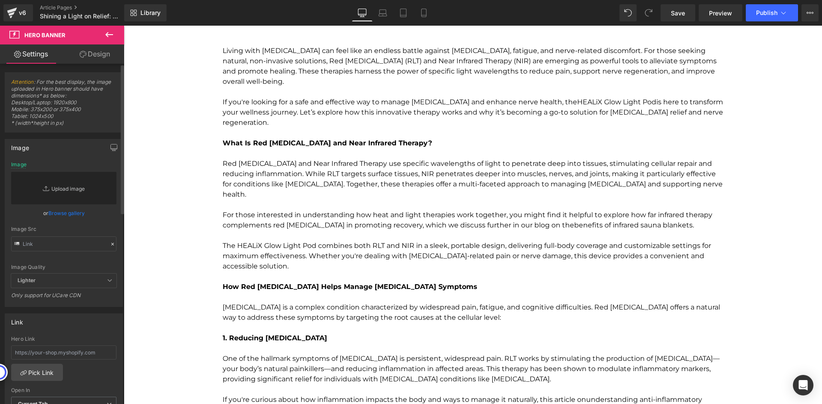
click at [68, 189] on link "Replace Image" at bounding box center [63, 188] width 105 height 33
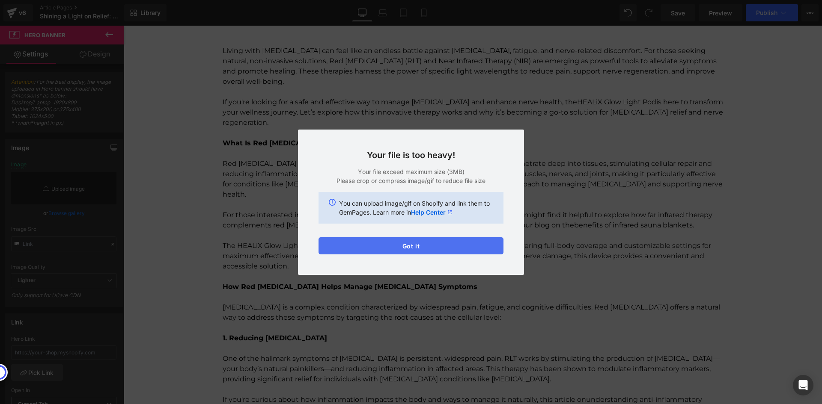
click at [446, 247] on button "Got it" at bounding box center [410, 246] width 185 height 17
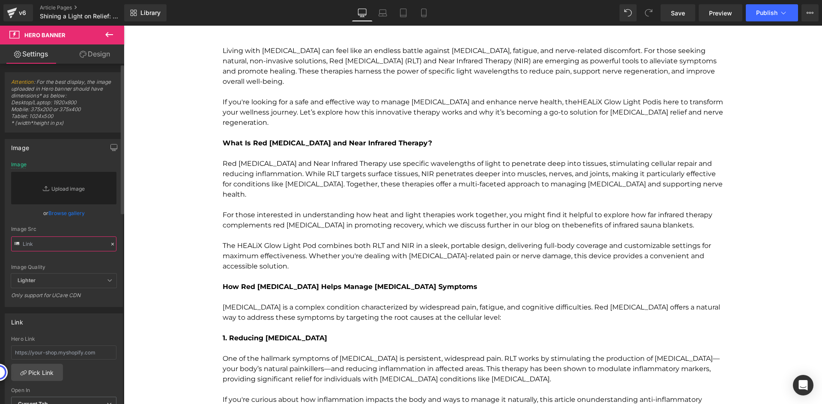
click at [93, 244] on input "text" at bounding box center [63, 244] width 105 height 15
paste input "https://cdn.shopify.com/s/files/1/0495/1444/7003/files/5G1A2439_1.jpg?v=1755865…"
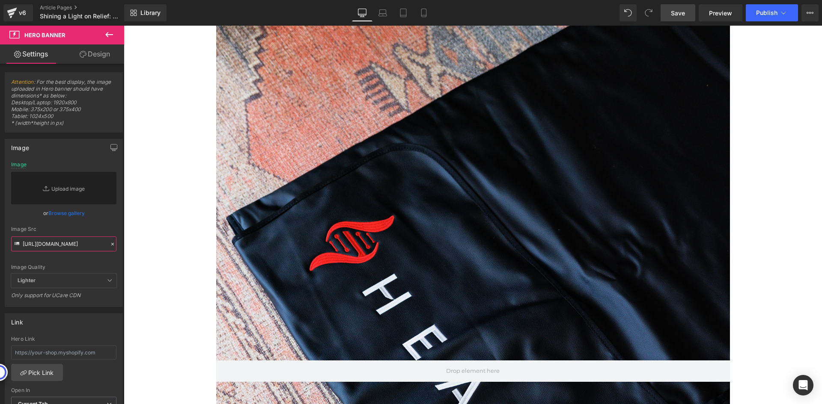
type input "https://cdn.shopify.com/s/files/1/0495/1444/7003/files/5G1A2439_1.jpg?v=1755865…"
click at [684, 16] on span "Save" at bounding box center [678, 13] width 14 height 9
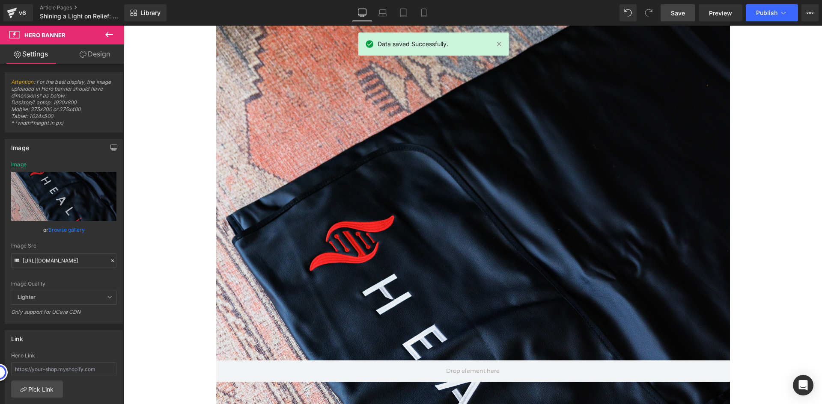
drag, startPoint x: 686, startPoint y: 12, endPoint x: 684, endPoint y: 21, distance: 9.2
click at [685, 12] on link "Save" at bounding box center [677, 12] width 35 height 17
click at [51, 7] on link "Article Pages" at bounding box center [89, 7] width 98 height 7
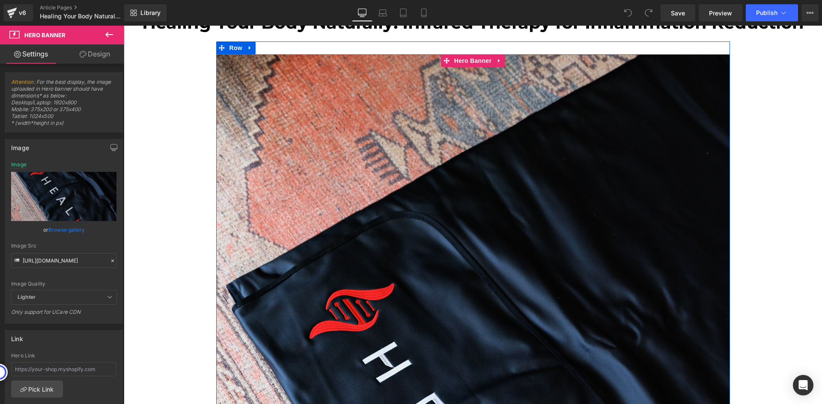
scroll to position [128, 0]
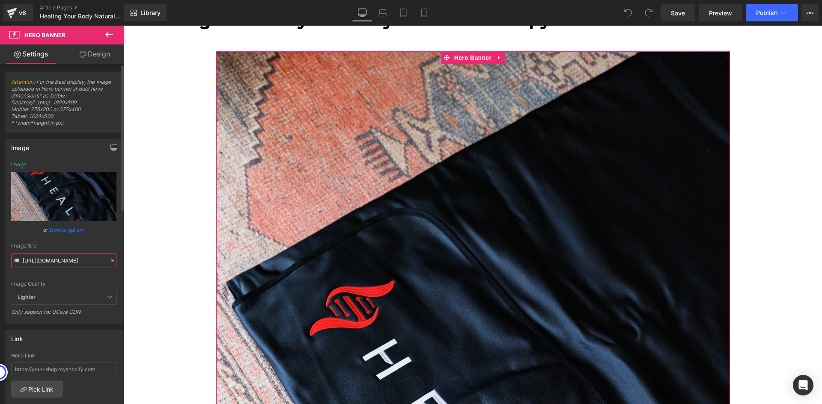
click at [72, 263] on input "https://cdn.shopify.com/s/files/1/1864/5043/files/5G1A2439_1.jpg?v=1755865152" at bounding box center [63, 260] width 105 height 15
click at [110, 258] on icon at bounding box center [113, 261] width 6 height 6
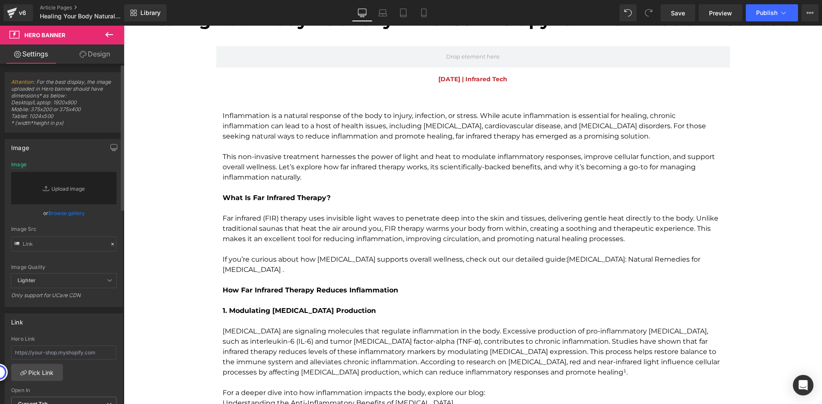
click at [56, 260] on div "Image Quality Lighter Lightest Lighter Lighter Lightest Only support for UCare …" at bounding box center [63, 218] width 105 height 112
click at [54, 250] on input "text" at bounding box center [63, 244] width 105 height 15
paste input "https://cdn.shopify.com/s/files/1/0495/1444/7003/files/5G1A2439_1.jpg?v=1755865…"
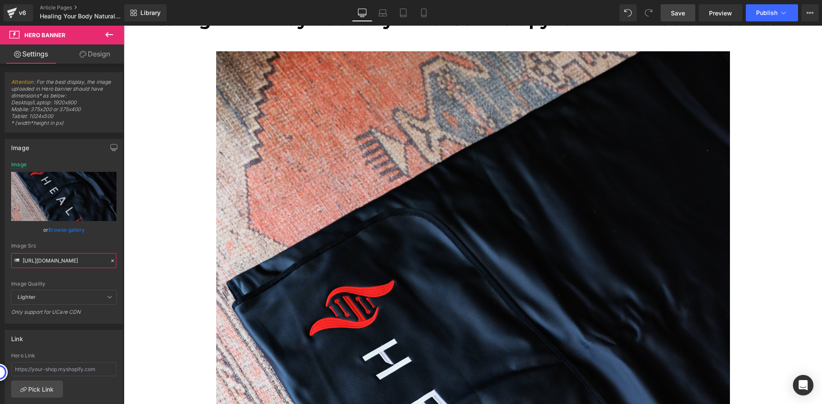
type input "https://cdn.shopify.com/s/files/1/0495/1444/7003/files/5G1A2439_1.jpg?v=1755865…"
click at [681, 15] on span "Save" at bounding box center [678, 13] width 14 height 9
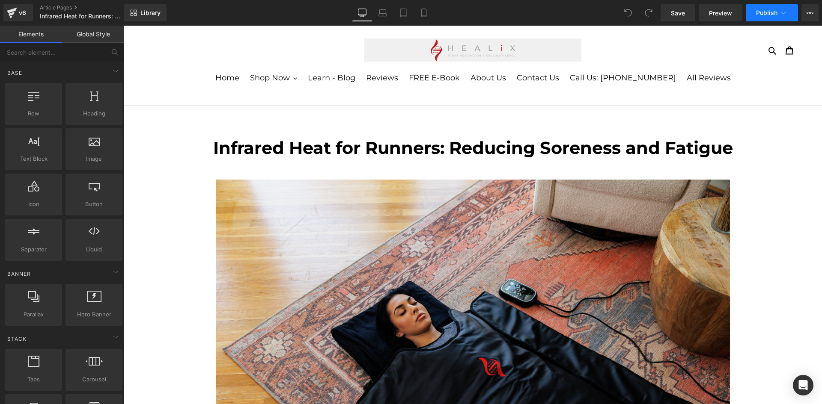
click at [767, 14] on span "Publish" at bounding box center [766, 12] width 21 height 7
click at [785, 15] on icon at bounding box center [783, 13] width 9 height 9
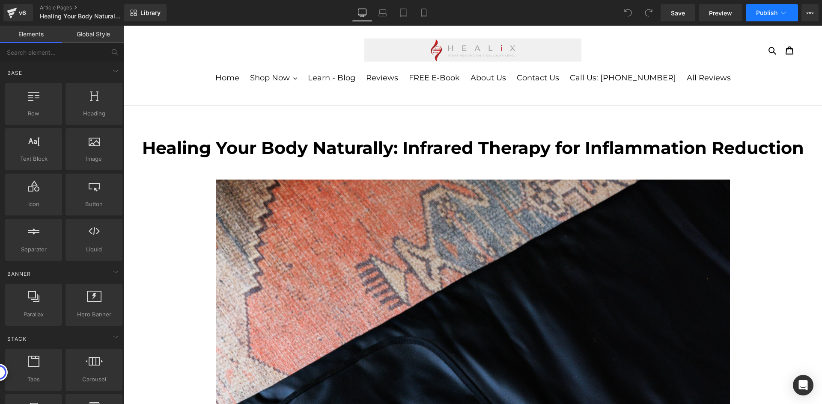
click at [768, 15] on span "Publish" at bounding box center [766, 12] width 21 height 7
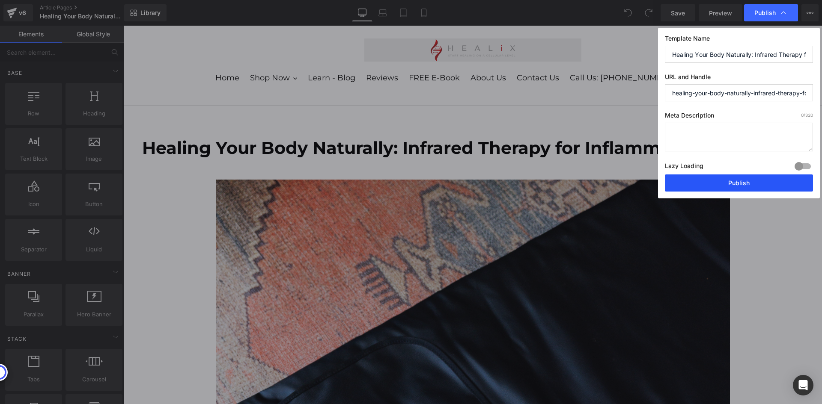
click at [729, 178] on button "Publish" at bounding box center [739, 183] width 148 height 17
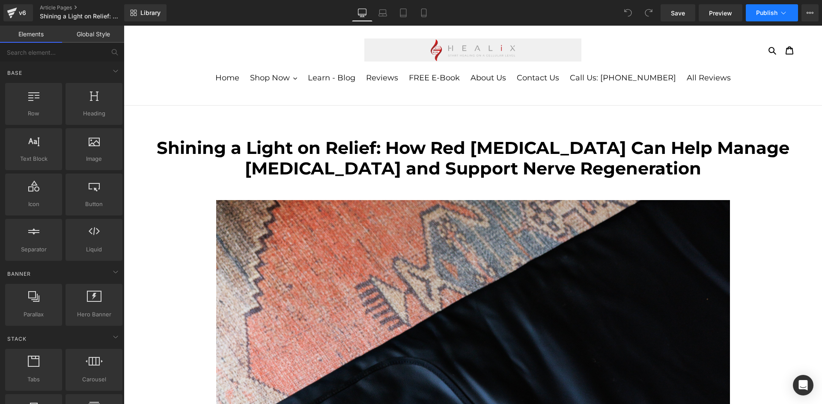
click at [769, 7] on button "Publish" at bounding box center [772, 12] width 52 height 17
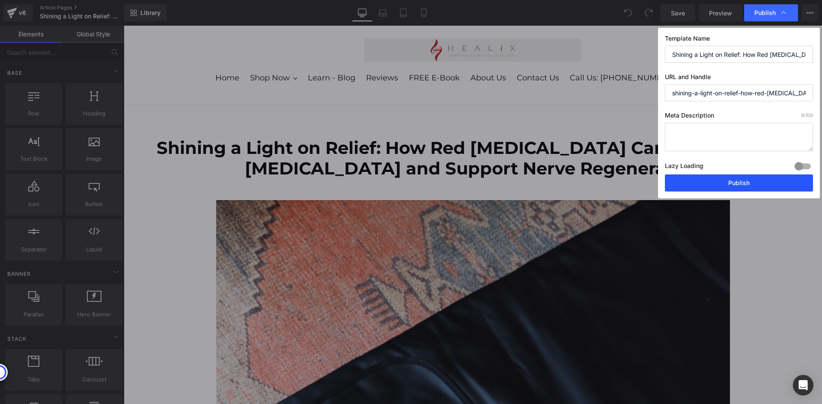
click at [704, 182] on button "Publish" at bounding box center [739, 183] width 148 height 17
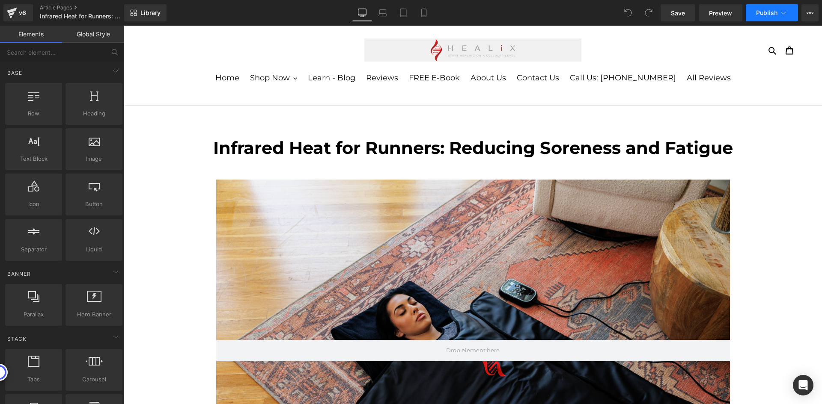
click at [765, 16] on span "Publish" at bounding box center [766, 12] width 21 height 7
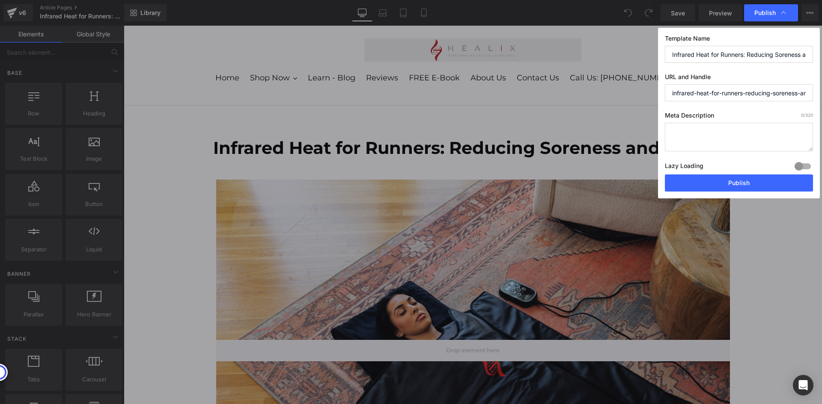
drag, startPoint x: 739, startPoint y: 183, endPoint x: 591, endPoint y: 2, distance: 233.6
click at [739, 183] on button "Publish" at bounding box center [739, 183] width 148 height 17
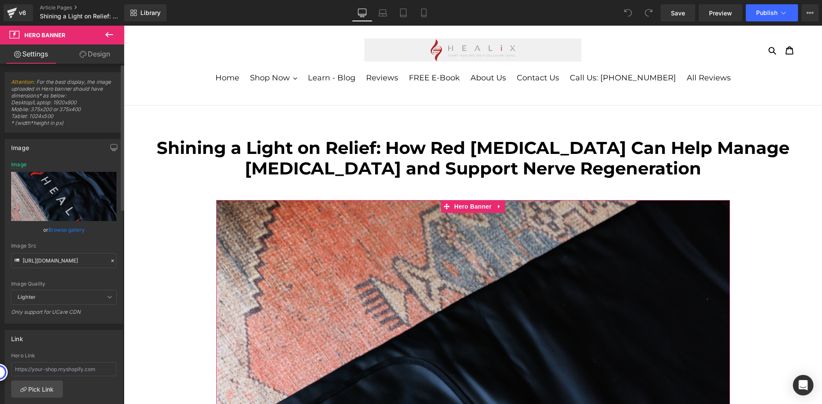
click at [113, 261] on div at bounding box center [113, 261] width 8 height 10
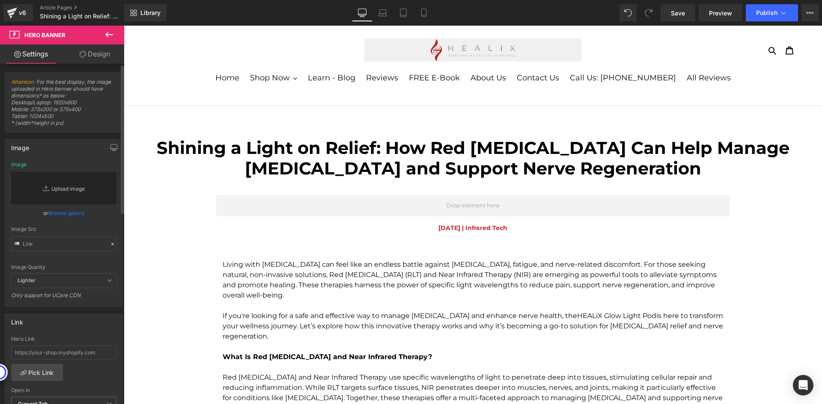
click at [73, 184] on link "Replace Image" at bounding box center [63, 188] width 105 height 33
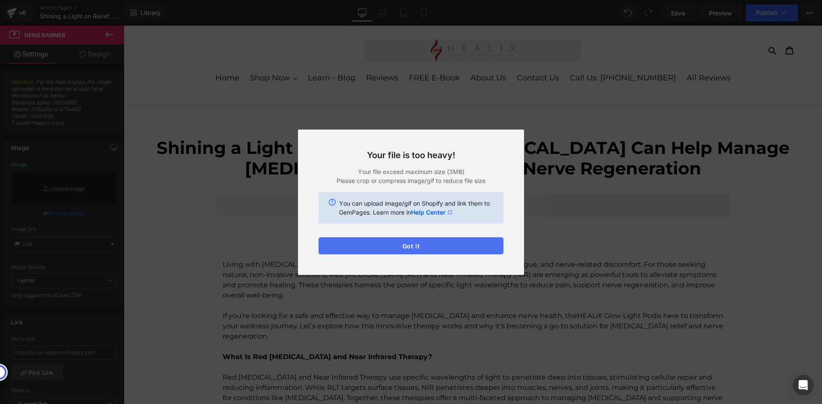
drag, startPoint x: 428, startPoint y: 249, endPoint x: 404, endPoint y: 24, distance: 225.6
click at [428, 249] on button "Got it" at bounding box center [410, 246] width 185 height 17
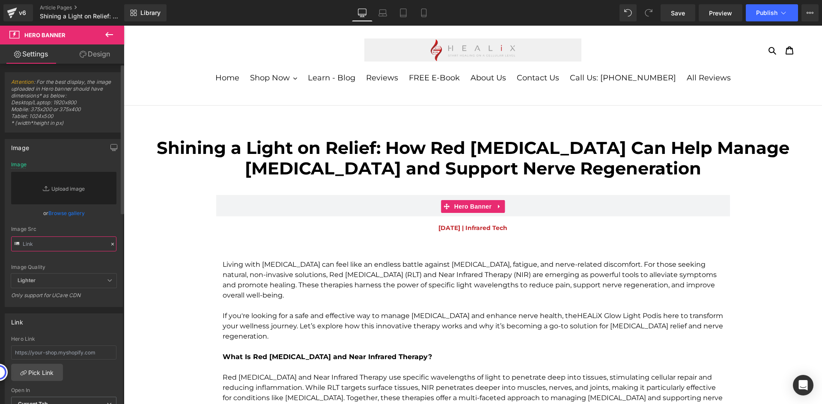
click at [36, 248] on input "text" at bounding box center [63, 244] width 105 height 15
paste input "[URL][DOMAIN_NAME]"
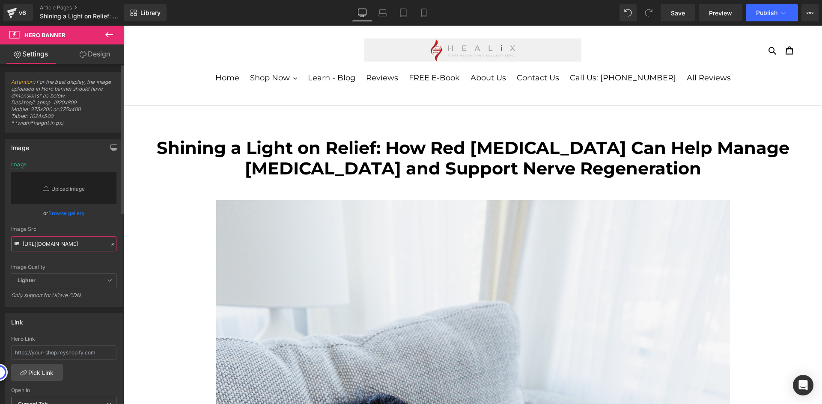
type input "[URL][DOMAIN_NAME]"
click at [106, 219] on div "Image Quality Lighter Lightest Lighter Lighter Lightest Only support for UCare …" at bounding box center [63, 218] width 105 height 112
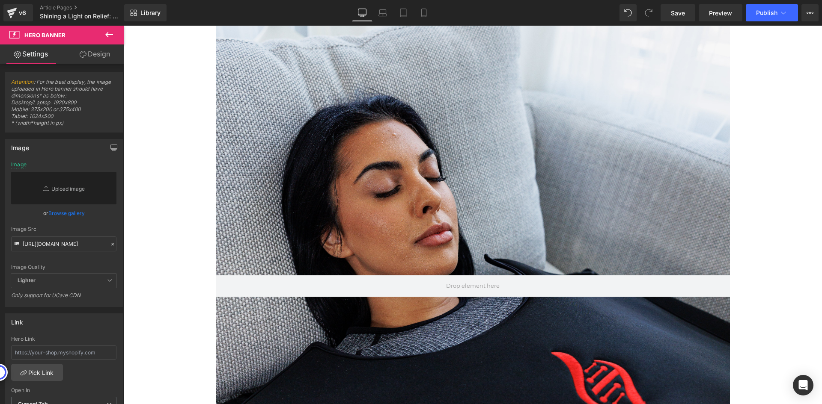
scroll to position [300, 0]
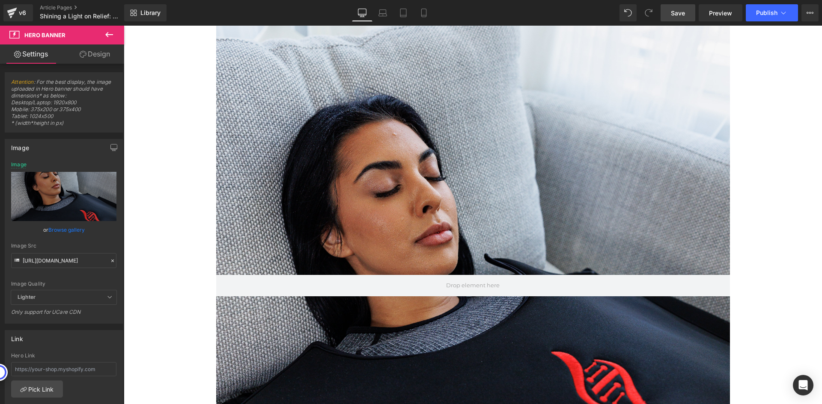
click at [679, 13] on span "Save" at bounding box center [678, 13] width 14 height 9
click at [784, 12] on icon at bounding box center [783, 13] width 9 height 9
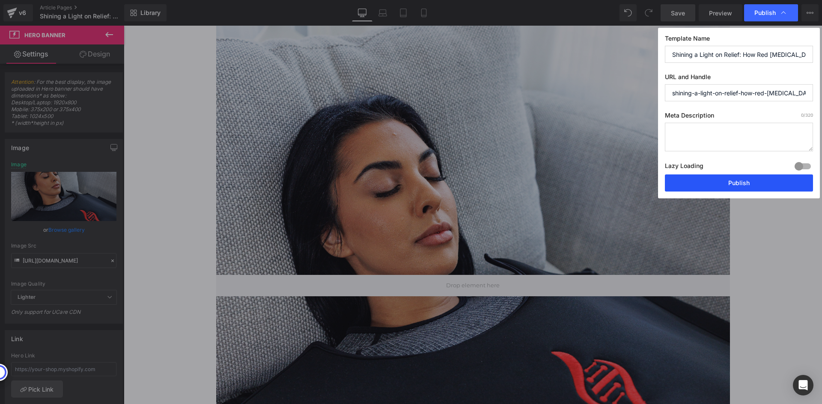
click at [734, 186] on button "Publish" at bounding box center [739, 183] width 148 height 17
